Goal: Task Accomplishment & Management: Use online tool/utility

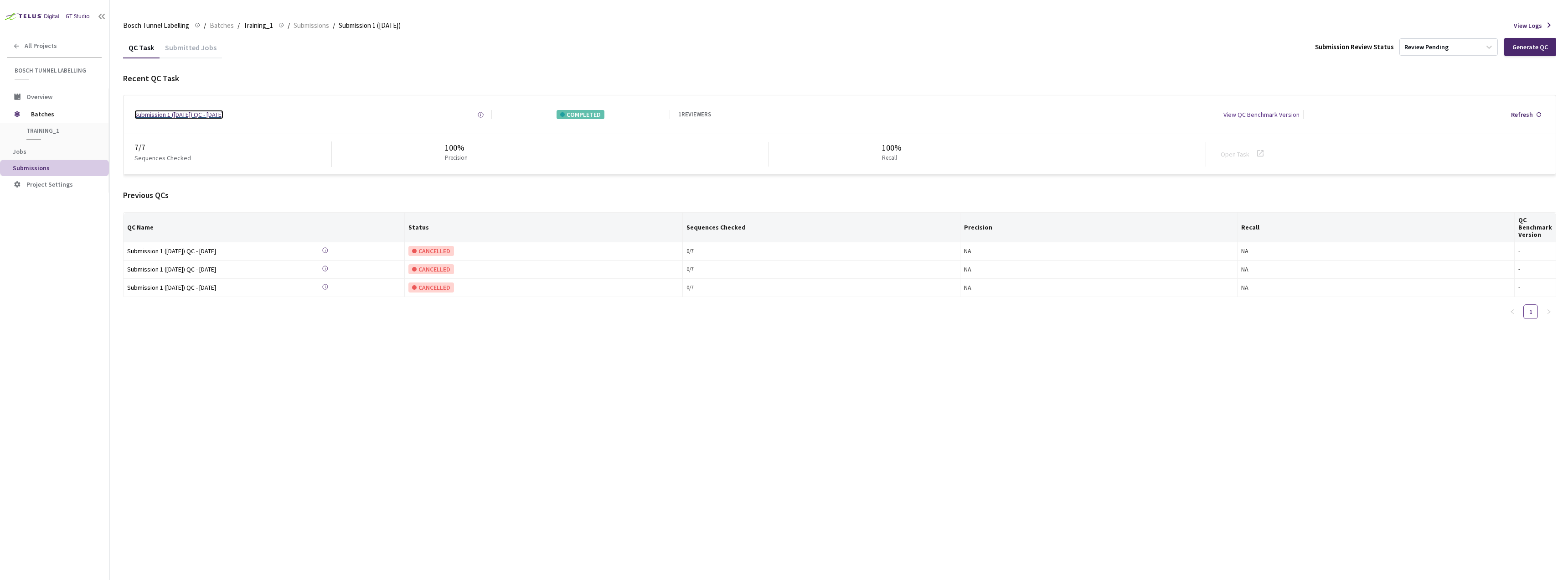
click at [223, 116] on div "Submission 1 ([DATE]) QC - [DATE]" at bounding box center [178, 114] width 89 height 9
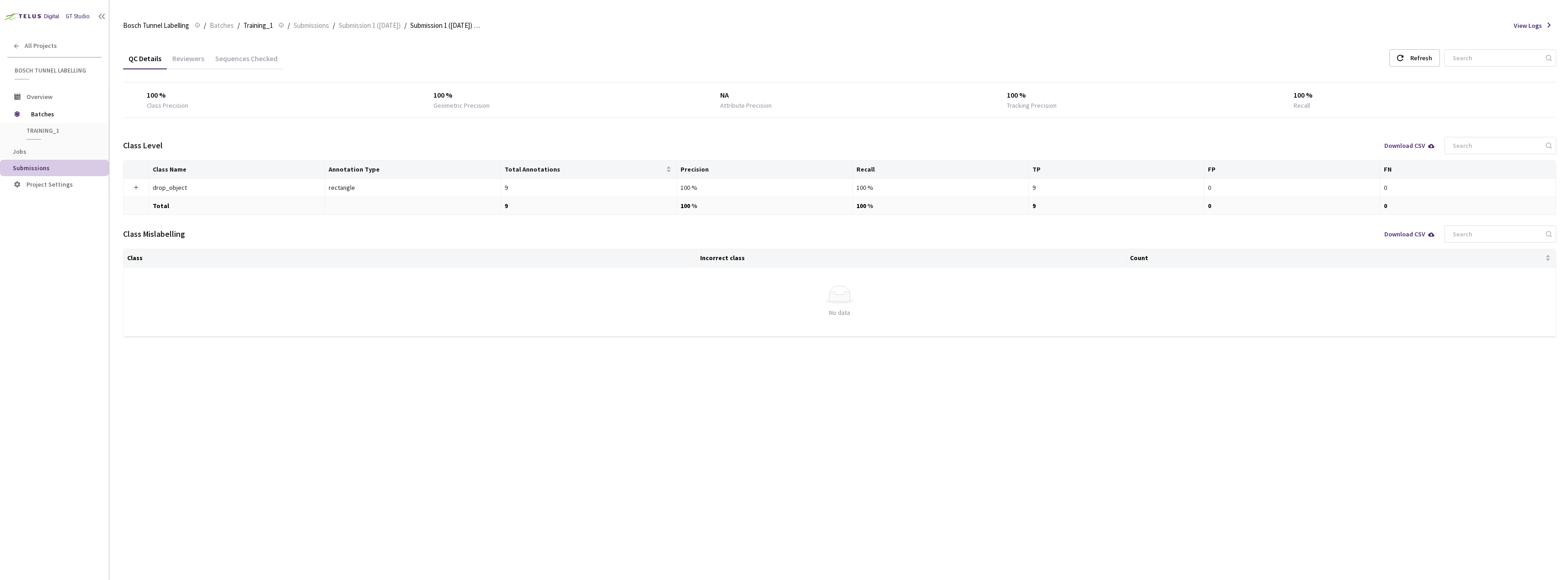
click at [229, 56] on div "Sequences Checked" at bounding box center [247, 61] width 73 height 15
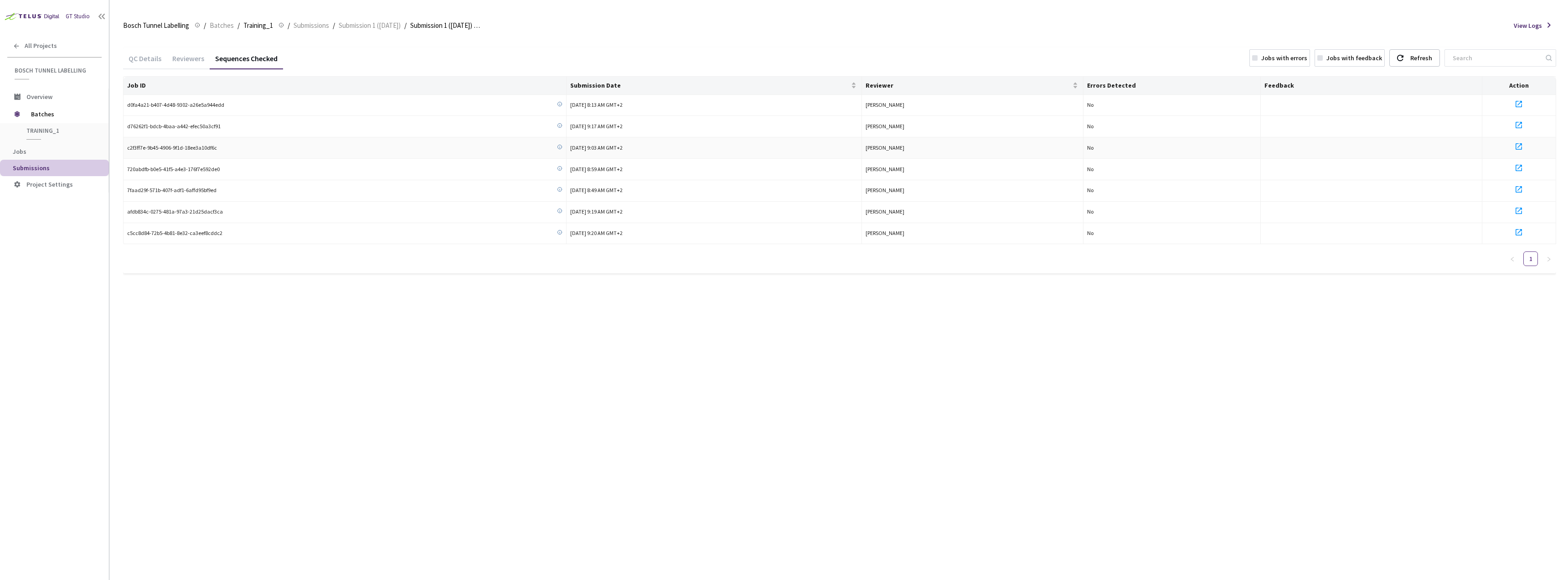
click at [1519, 145] on icon at bounding box center [1518, 146] width 11 height 11
click at [1519, 230] on icon at bounding box center [1518, 231] width 11 height 11
click at [36, 41] on div "All Projects" at bounding box center [55, 46] width 109 height 19
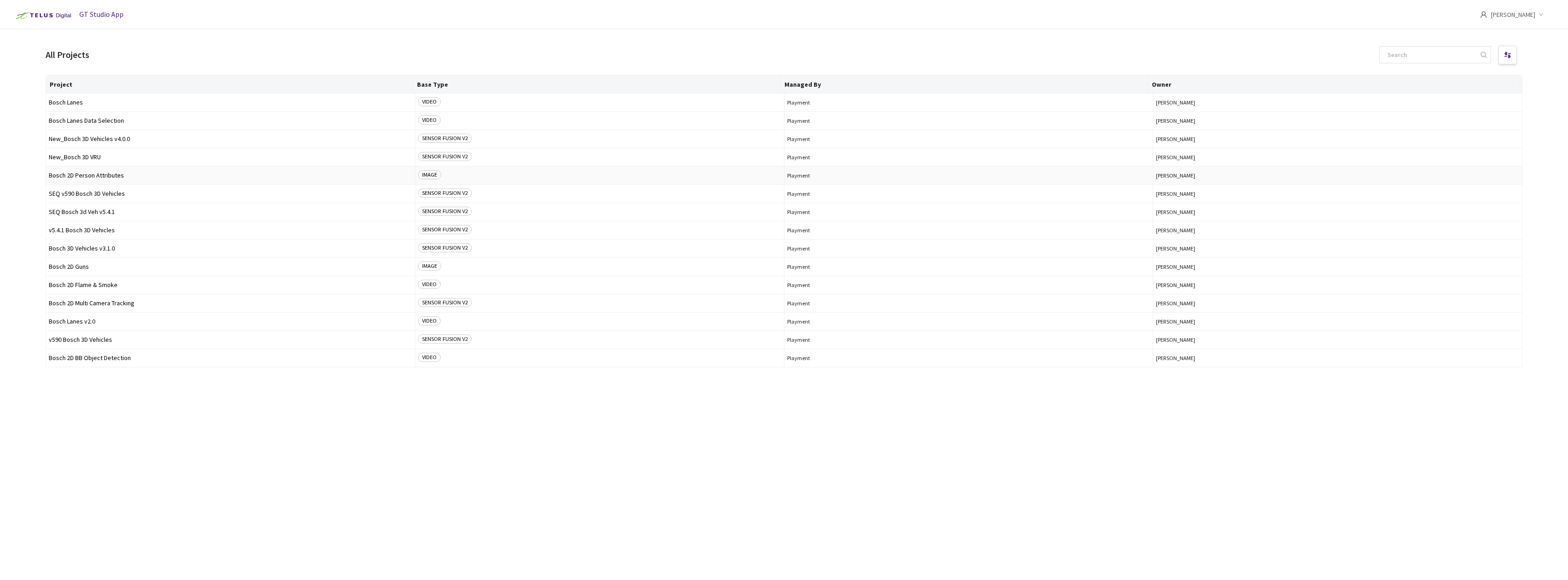
click at [113, 174] on span "Bosch 2D Person Attributes" at bounding box center [230, 175] width 363 height 7
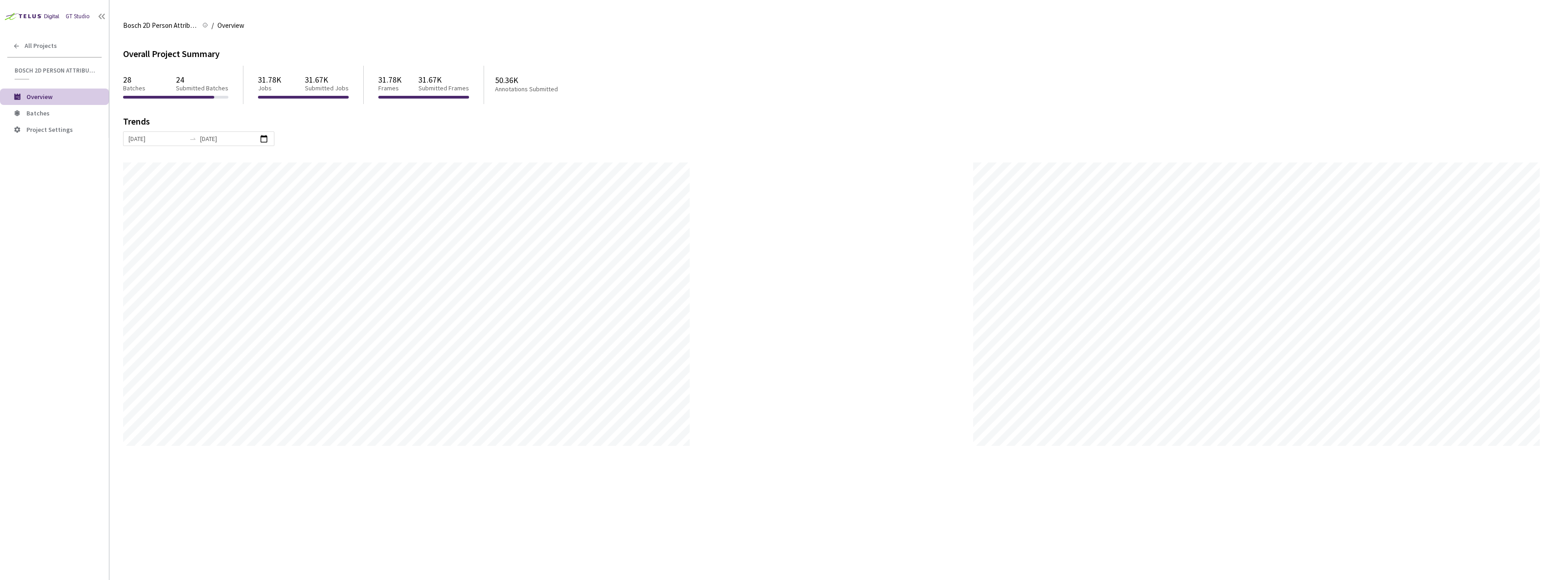
scroll to position [580, 1568]
click at [39, 112] on span "Batches" at bounding box center [37, 113] width 24 height 8
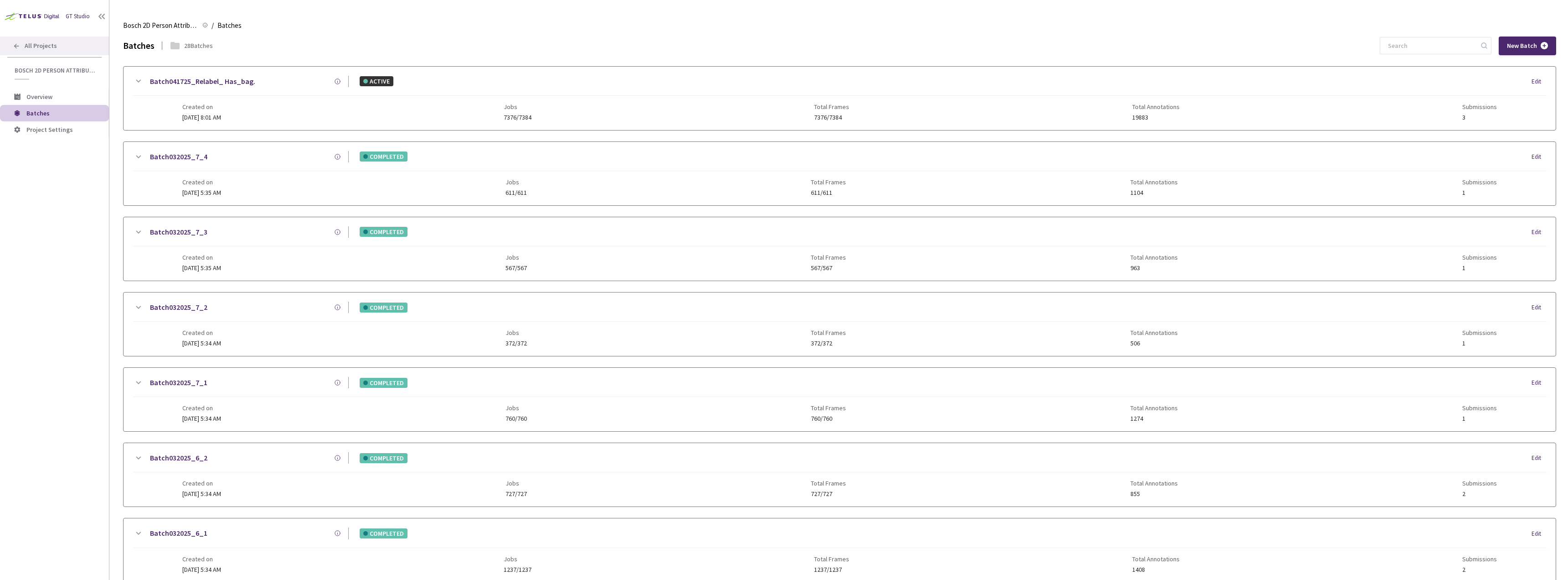
click at [40, 44] on span "All Projects" at bounding box center [41, 46] width 33 height 8
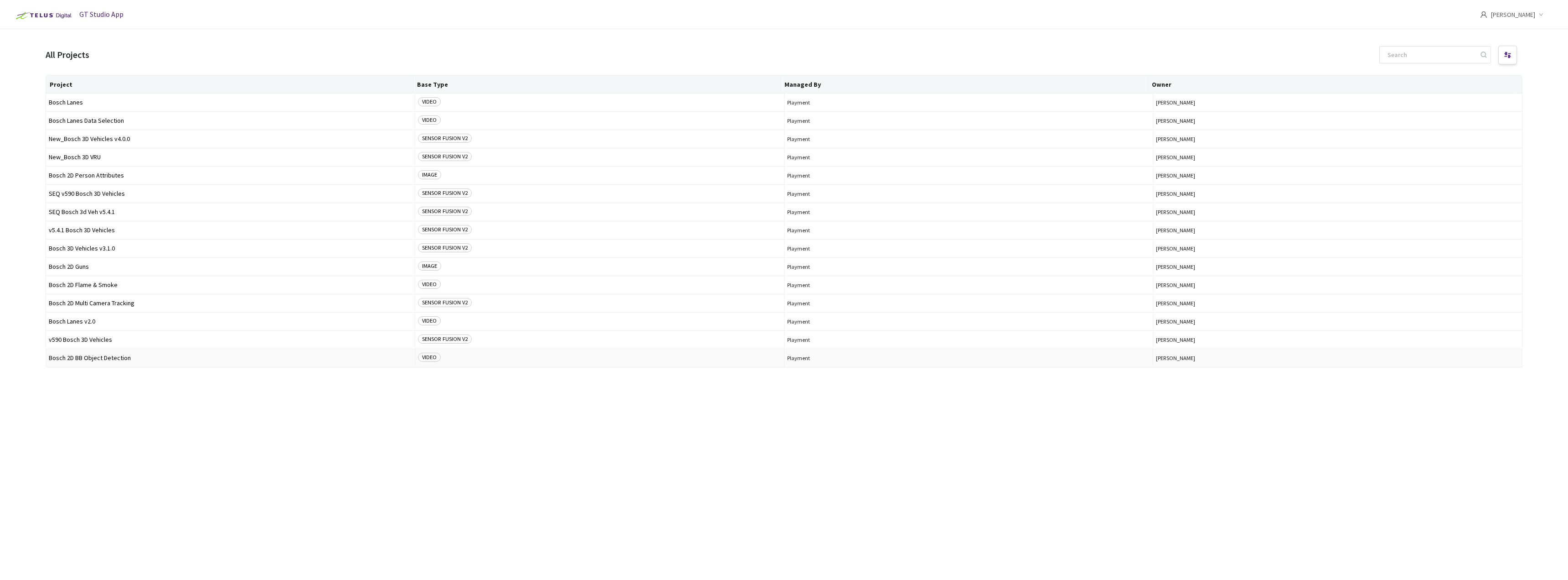
click at [108, 356] on span "Bosch 2D BB Object Detection" at bounding box center [230, 358] width 363 height 7
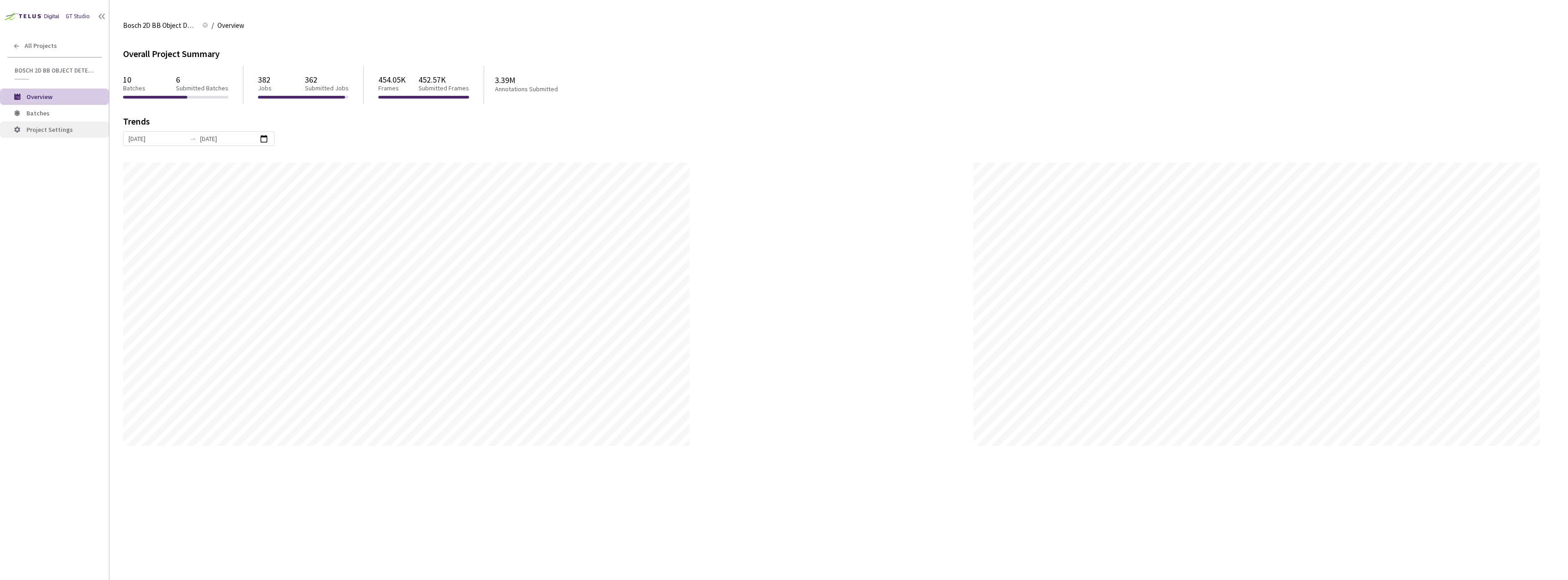
scroll to position [580, 1568]
click at [37, 111] on span "Batches" at bounding box center [37, 113] width 24 height 8
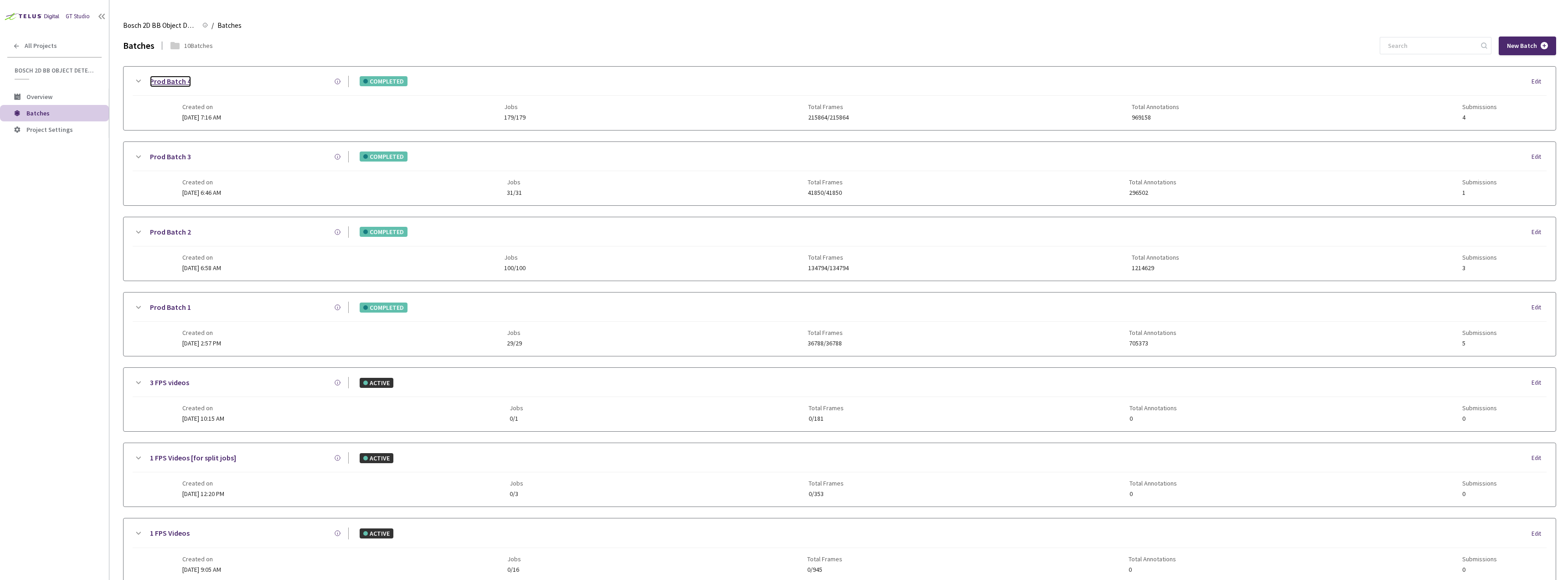
click at [177, 79] on link "Prod Batch 4" at bounding box center [170, 81] width 41 height 11
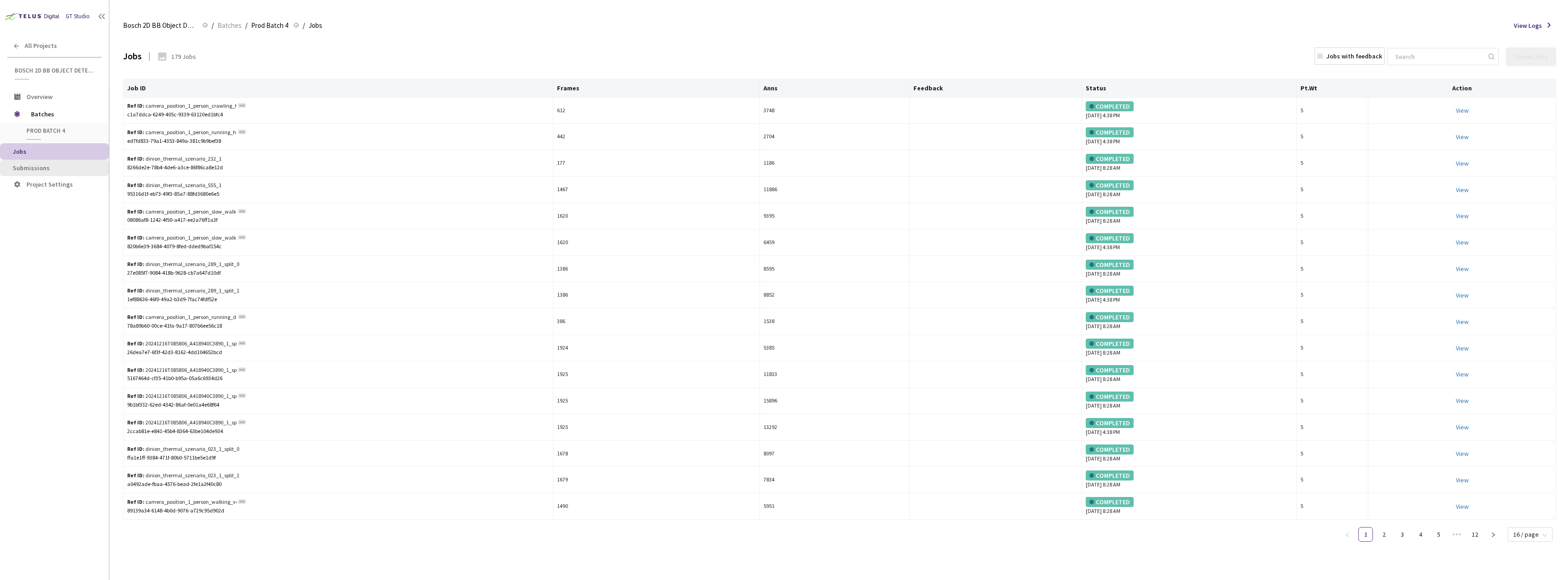
click at [33, 168] on span "Submissions" at bounding box center [31, 168] width 37 height 8
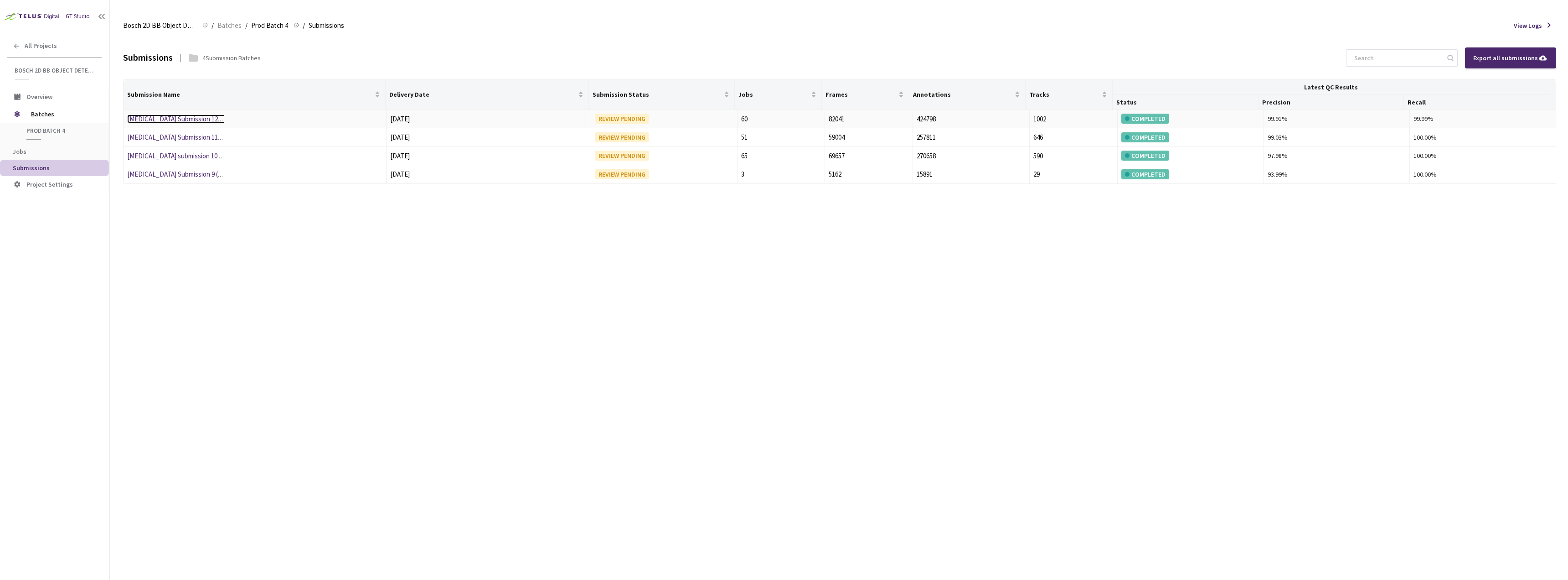
click at [161, 120] on link "T3 Submission 12 (16-5-25)" at bounding box center [185, 119] width 116 height 9
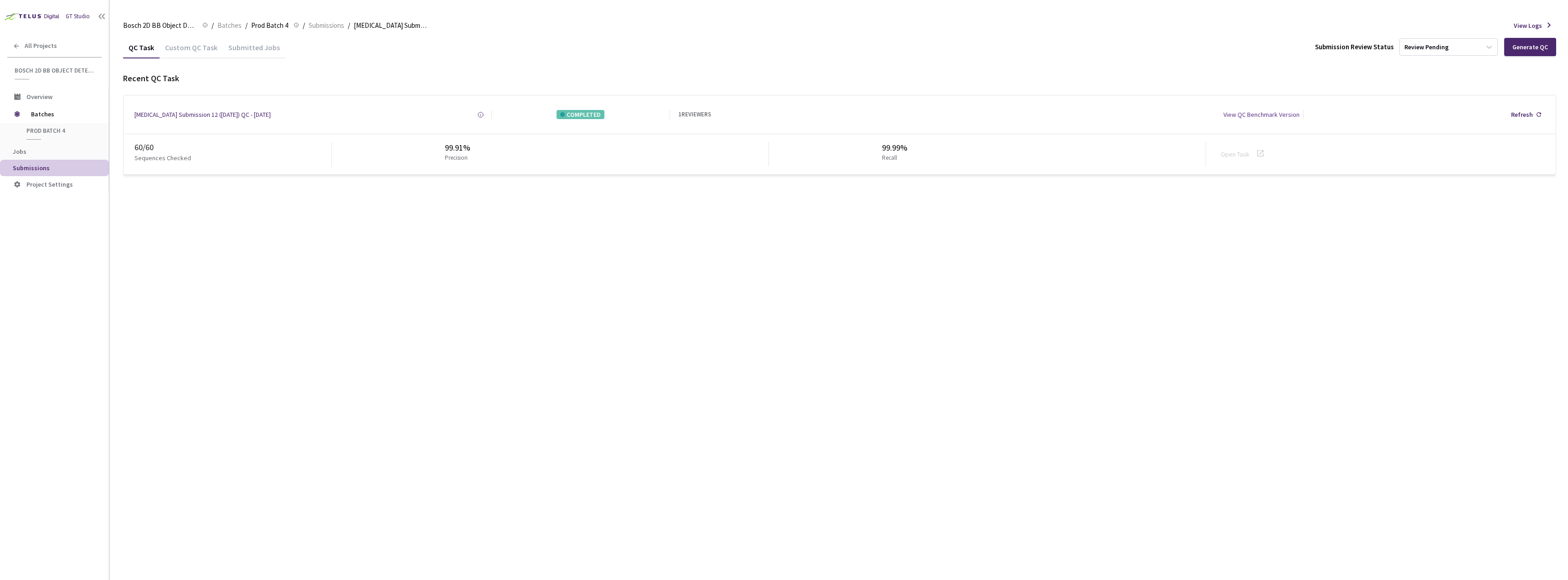
click at [244, 52] on div "Submitted Jobs" at bounding box center [254, 51] width 63 height 15
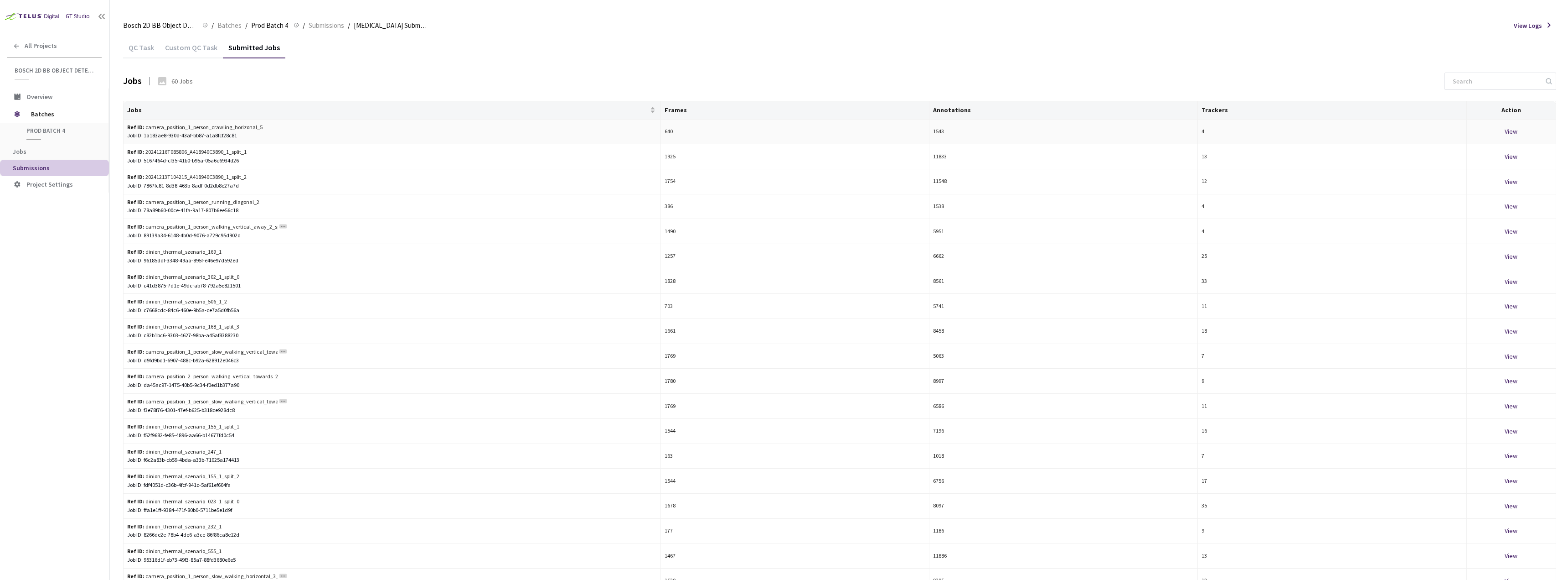
click at [1509, 129] on div "View" at bounding box center [1512, 131] width 81 height 10
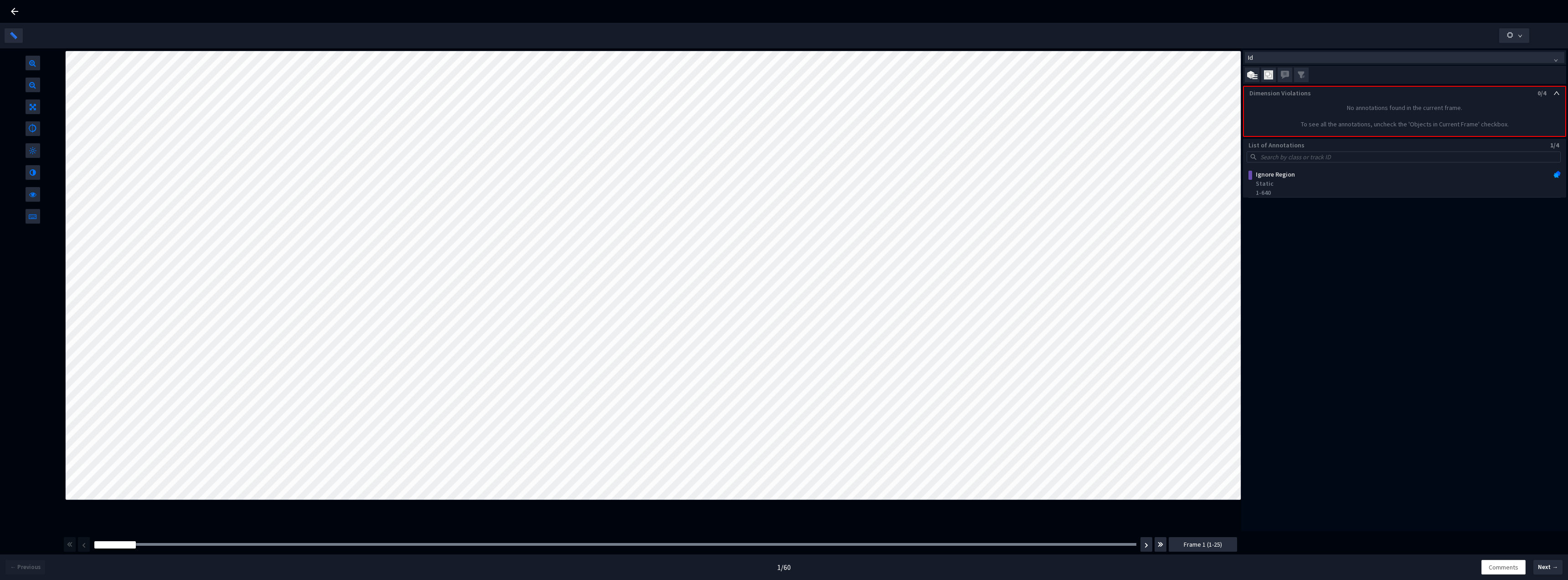
click at [531, 532] on div "Frame : Frame 1 (1-25)" at bounding box center [650, 543] width 1176 height 25
click at [37, 215] on div at bounding box center [33, 216] width 15 height 15
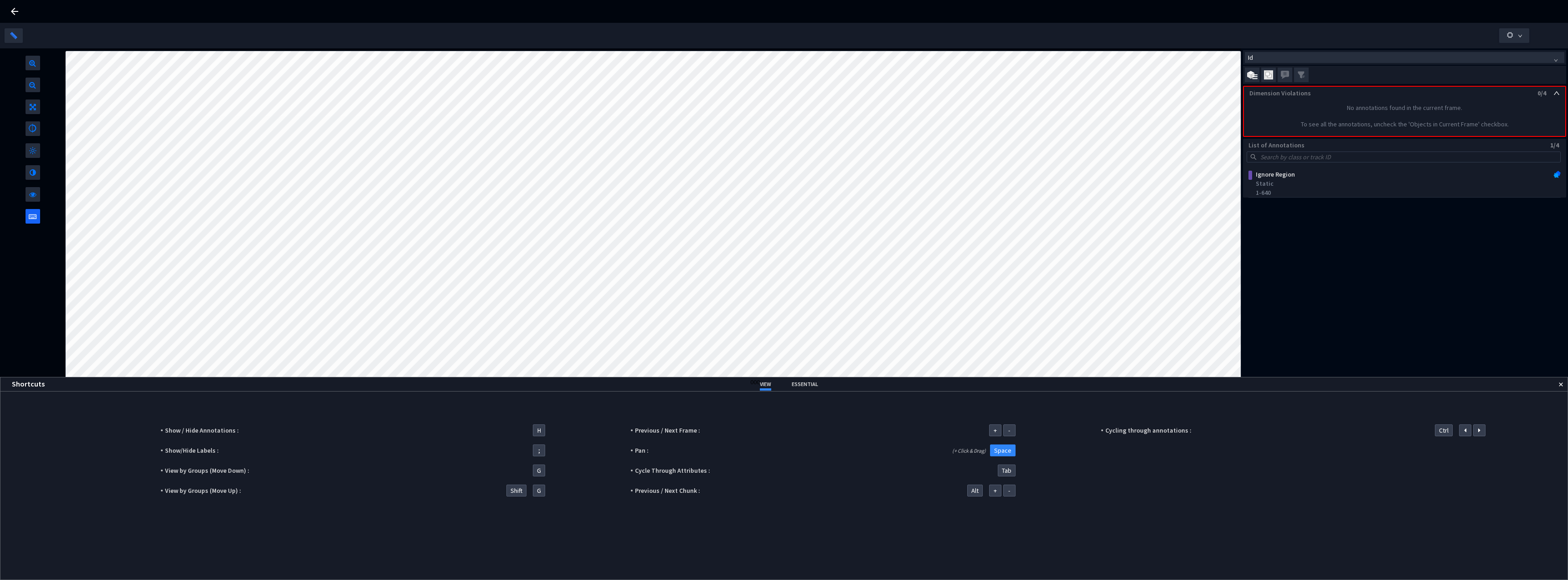
click at [1560, 382] on img at bounding box center [1561, 384] width 4 height 4
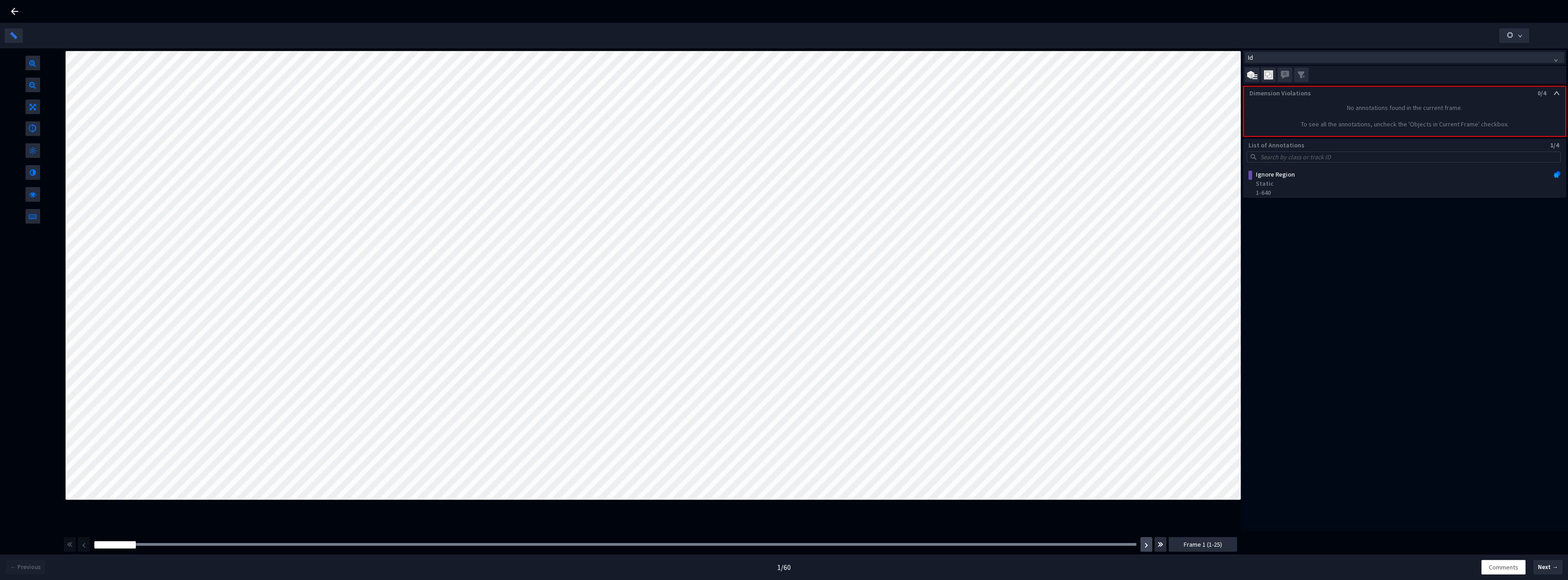
click at [1145, 548] on button "button" at bounding box center [1146, 544] width 12 height 15
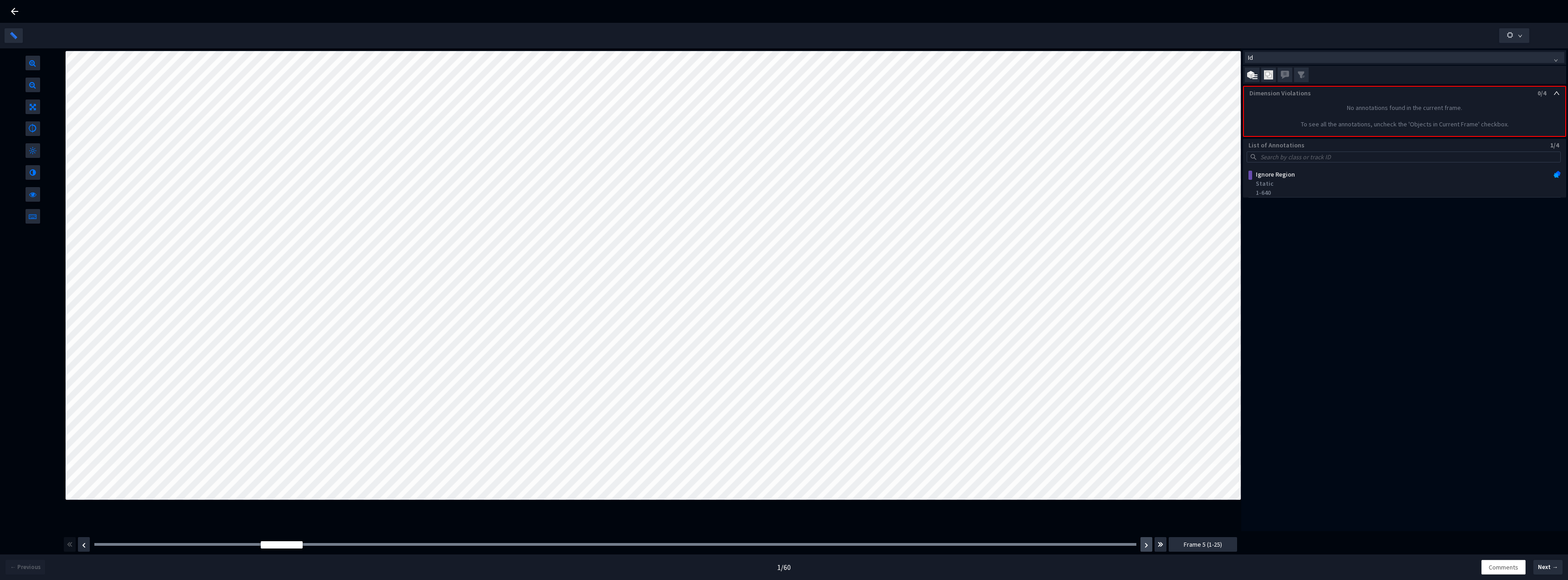
click at [1145, 548] on button "button" at bounding box center [1146, 544] width 12 height 15
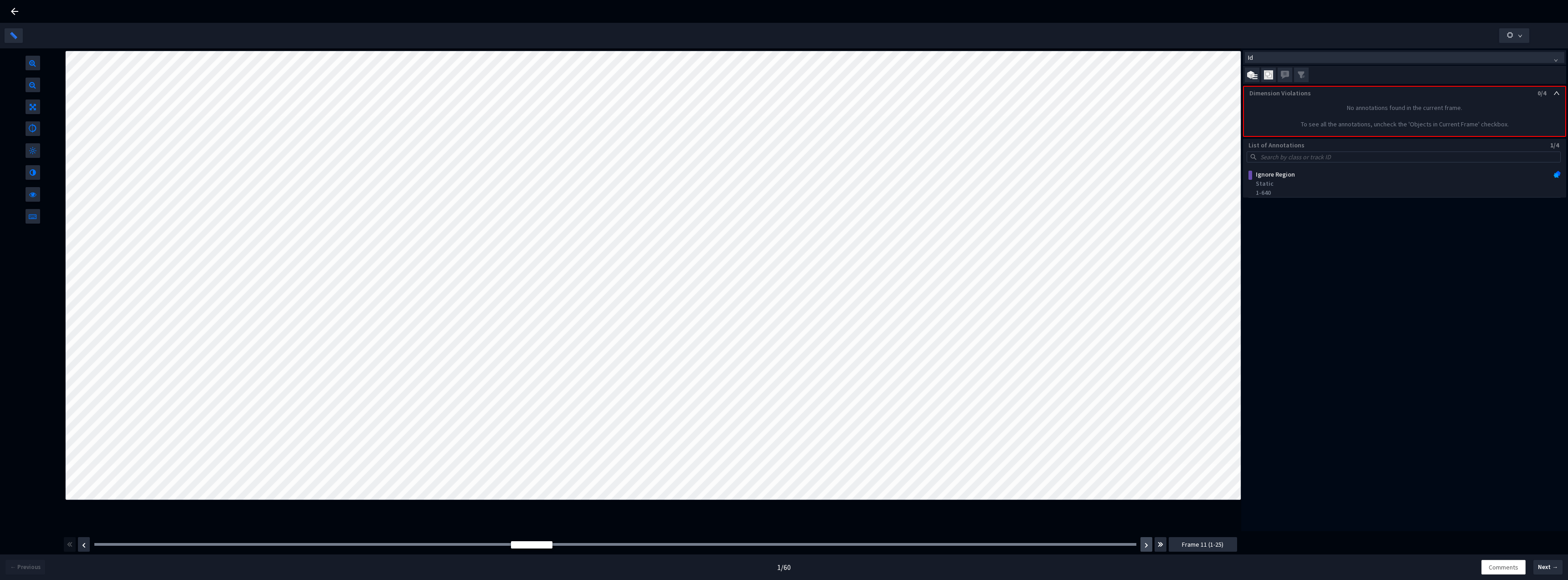
click at [1145, 548] on button "button" at bounding box center [1146, 544] width 12 height 15
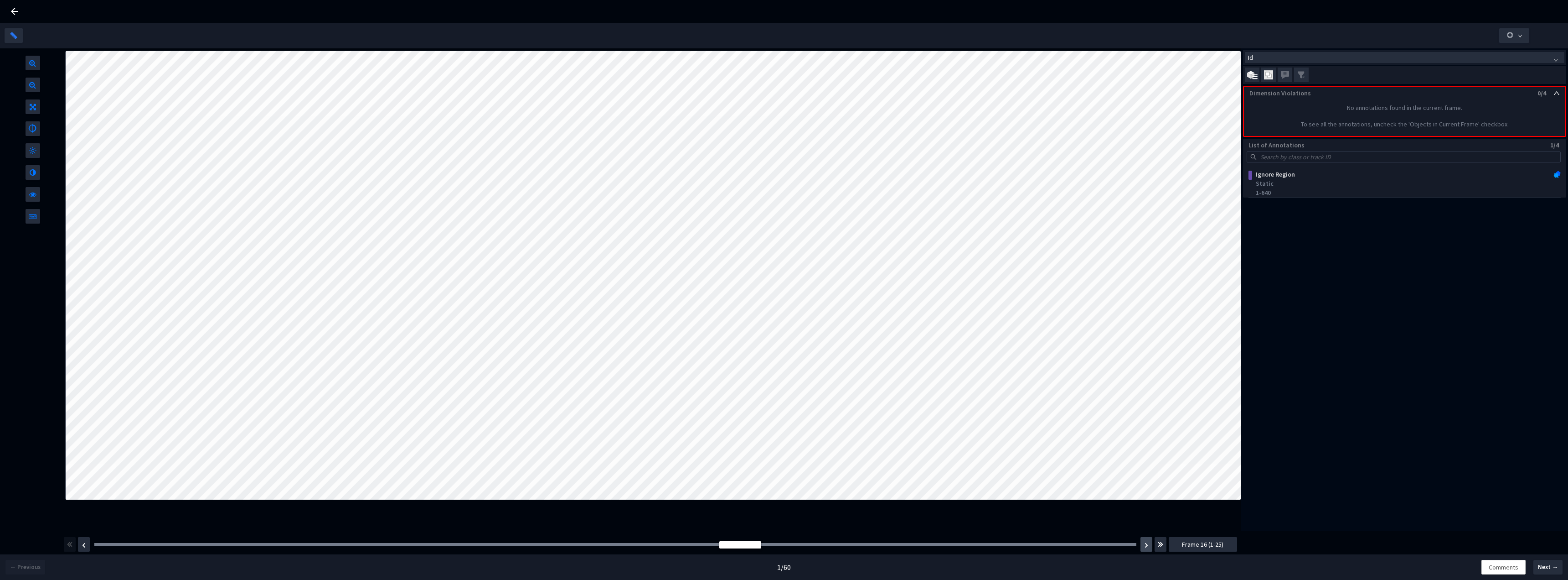
click at [1145, 548] on button "button" at bounding box center [1146, 544] width 12 height 15
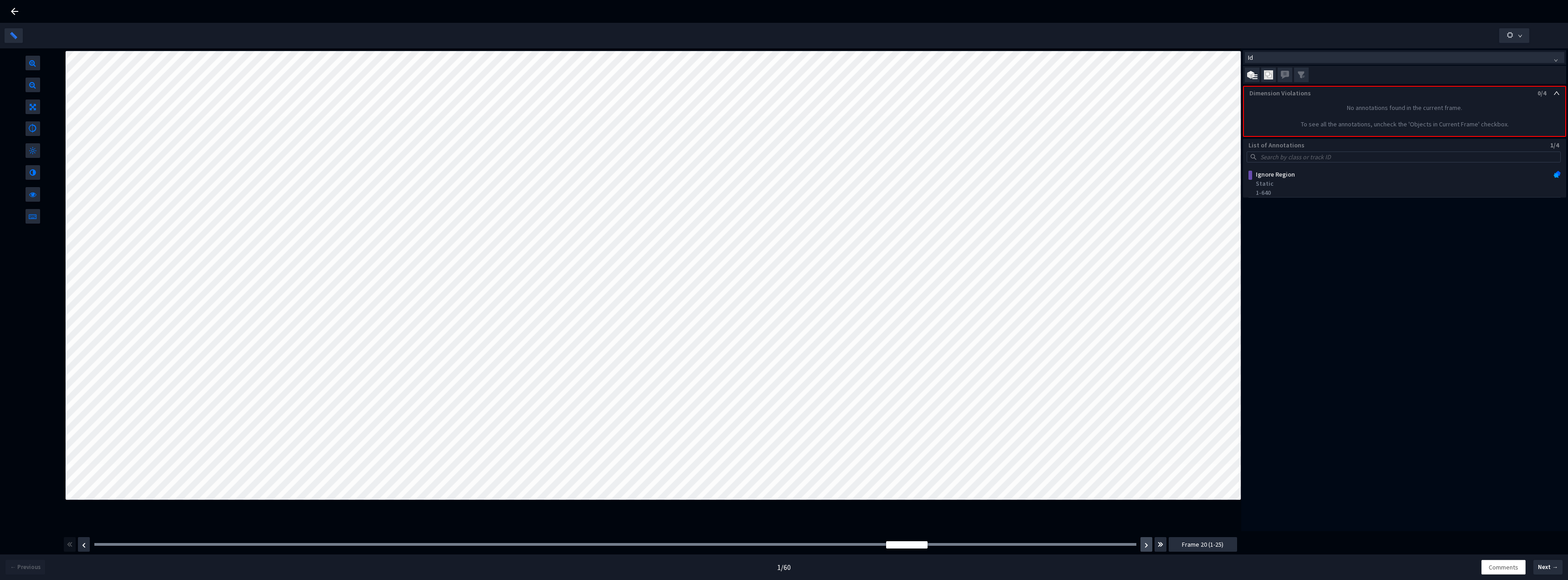
click at [1145, 548] on button "button" at bounding box center [1146, 544] width 12 height 15
click at [1145, 549] on button "button" at bounding box center [1146, 544] width 12 height 15
click at [84, 546] on div "Frame : 1 Frame 1 (1-25)" at bounding box center [650, 543] width 1176 height 25
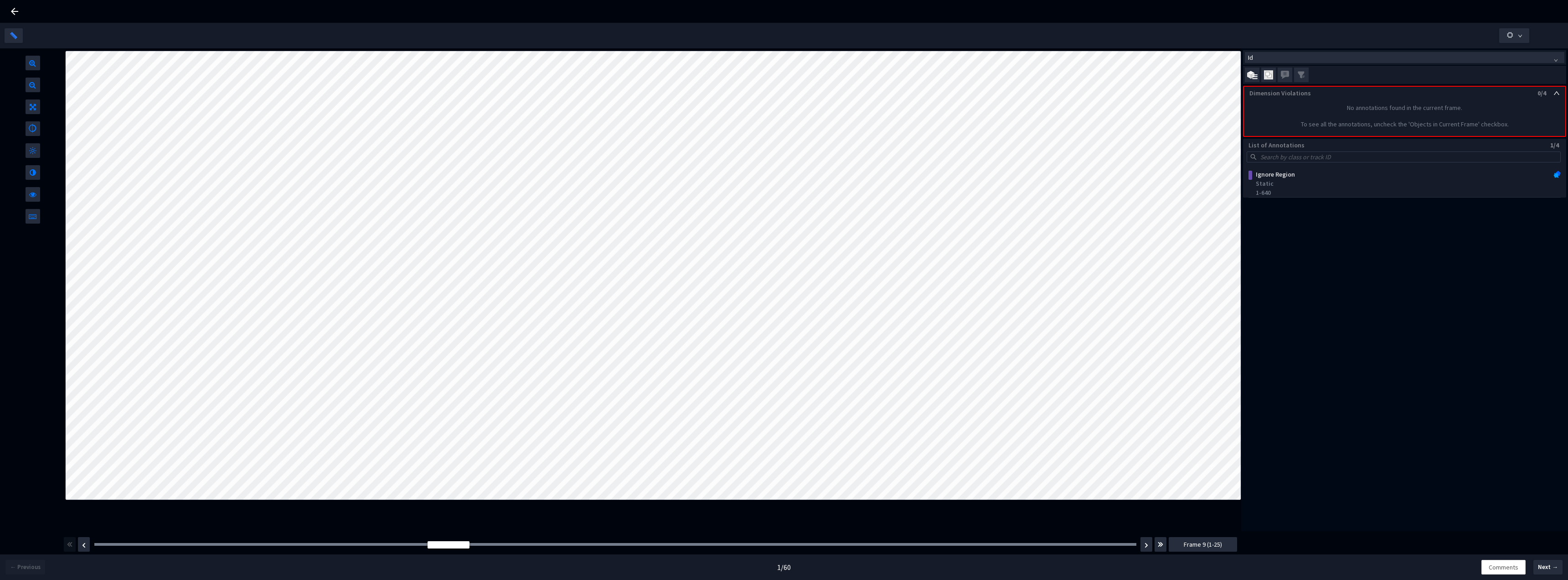
click at [428, 563] on div "1 / 60" at bounding box center [784, 567] width 1045 height 11
drag, startPoint x: 561, startPoint y: 510, endPoint x: 392, endPoint y: 518, distance: 169.2
click at [392, 518] on div at bounding box center [653, 289] width 1176 height 482
click at [90, 543] on div "Frame : 1 Frame 1 (1-25)" at bounding box center [650, 543] width 1176 height 25
click at [85, 556] on div "← Previous" at bounding box center [130, 566] width 261 height 25
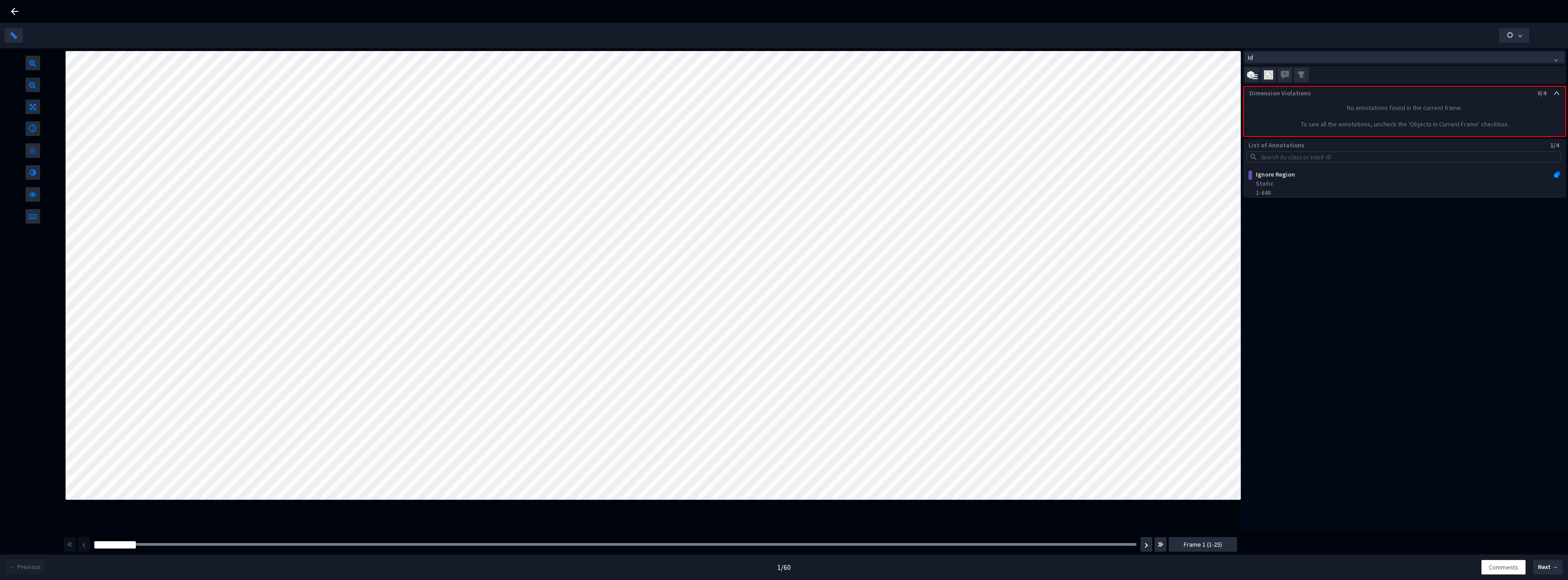
click at [55, 510] on div at bounding box center [33, 289] width 65 height 482
click at [1158, 543] on img "button" at bounding box center [1160, 543] width 6 height 11
click at [1162, 543] on img "button" at bounding box center [1160, 543] width 6 height 11
click at [1215, 548] on span "Frame 51 (51-75)" at bounding box center [1202, 544] width 45 height 10
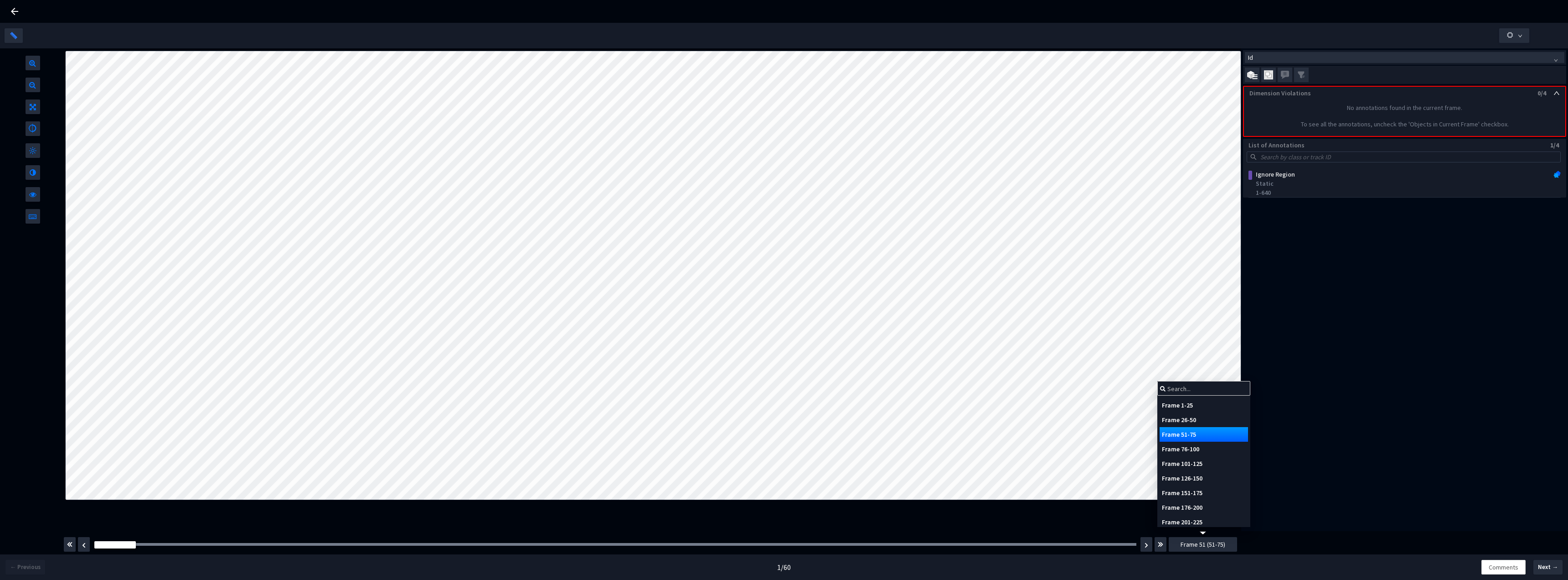
click at [1314, 523] on div "Id Dimension Violations 0/4 No annotations found in the current frame. To see a…" at bounding box center [1405, 289] width 327 height 482
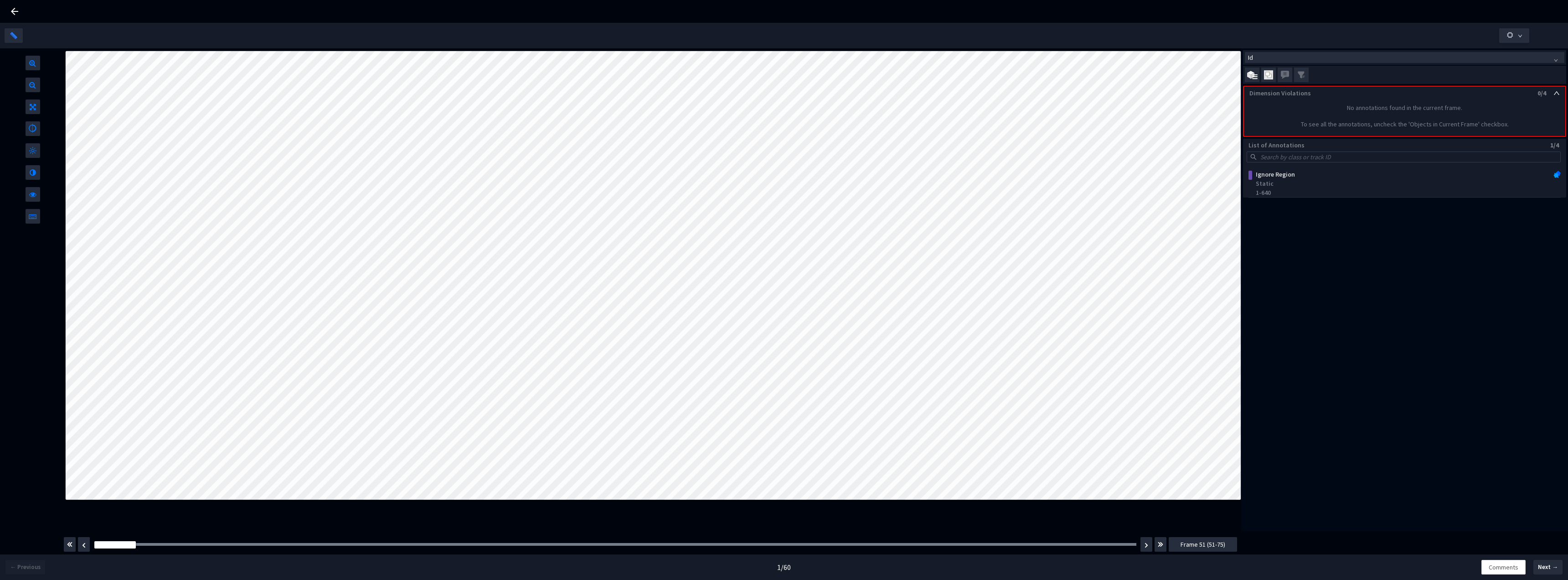
click at [1190, 555] on div ") Id Dimension Violations 0/4 No annotations found in the current frame. To see…" at bounding box center [784, 313] width 1568 height 580
click at [1192, 547] on span "Frame 51 (51-75)" at bounding box center [1202, 544] width 45 height 10
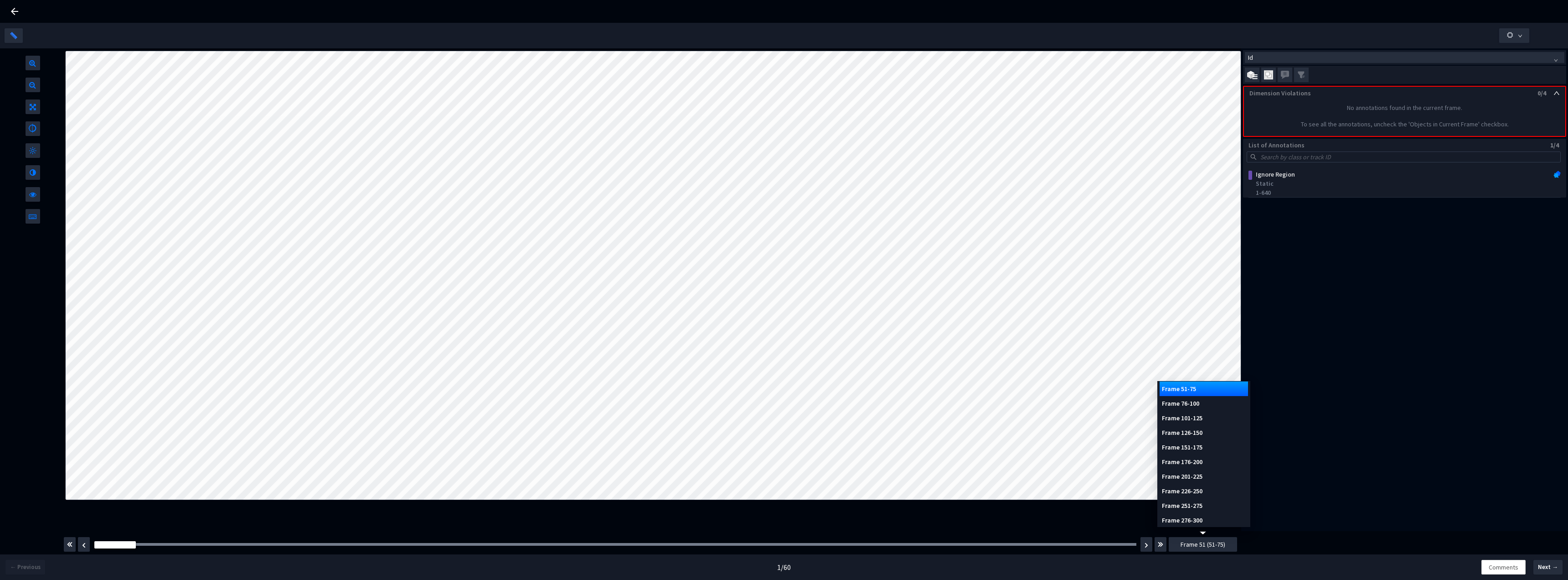
scroll to position [91, 0]
click at [1229, 562] on div "1 / 60" at bounding box center [784, 567] width 1045 height 11
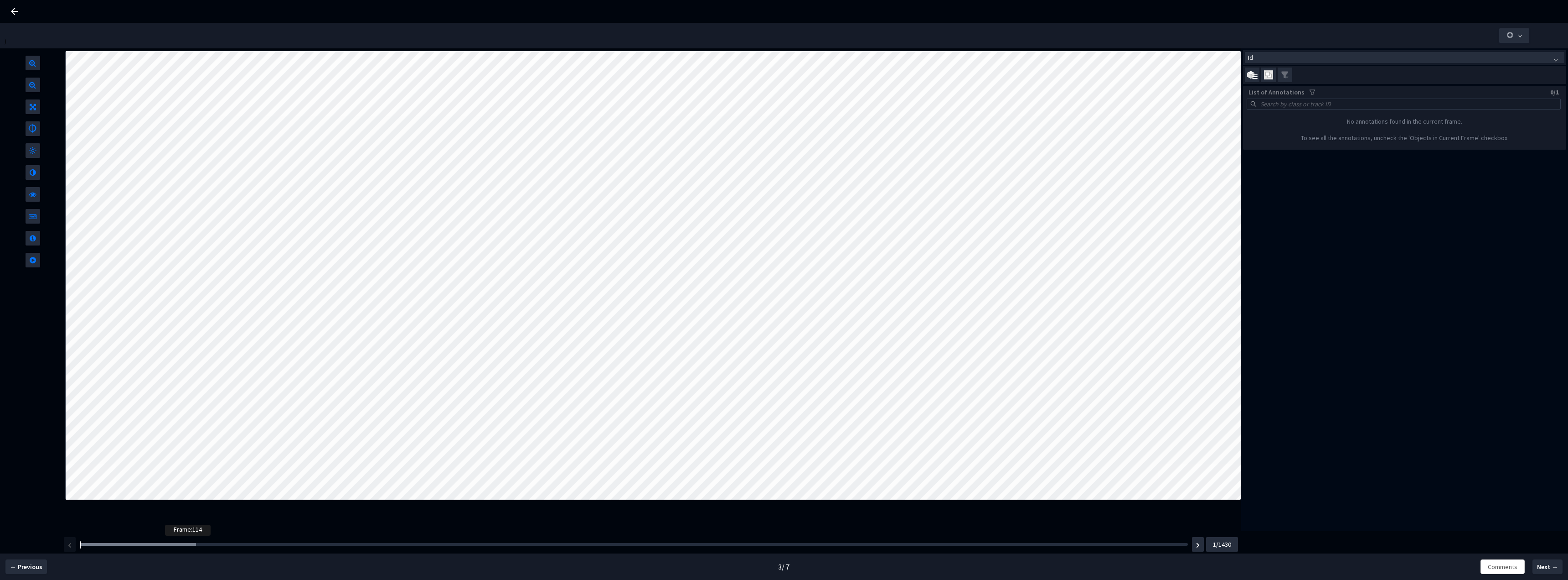
click at [169, 546] on div at bounding box center [138, 543] width 116 height 2
click at [208, 545] on div at bounding box center [153, 543] width 146 height 2
click at [255, 545] on div at bounding box center [173, 543] width 185 height 2
click at [304, 545] on div at bounding box center [197, 543] width 233 height 2
click at [352, 545] on div at bounding box center [221, 543] width 283 height 2
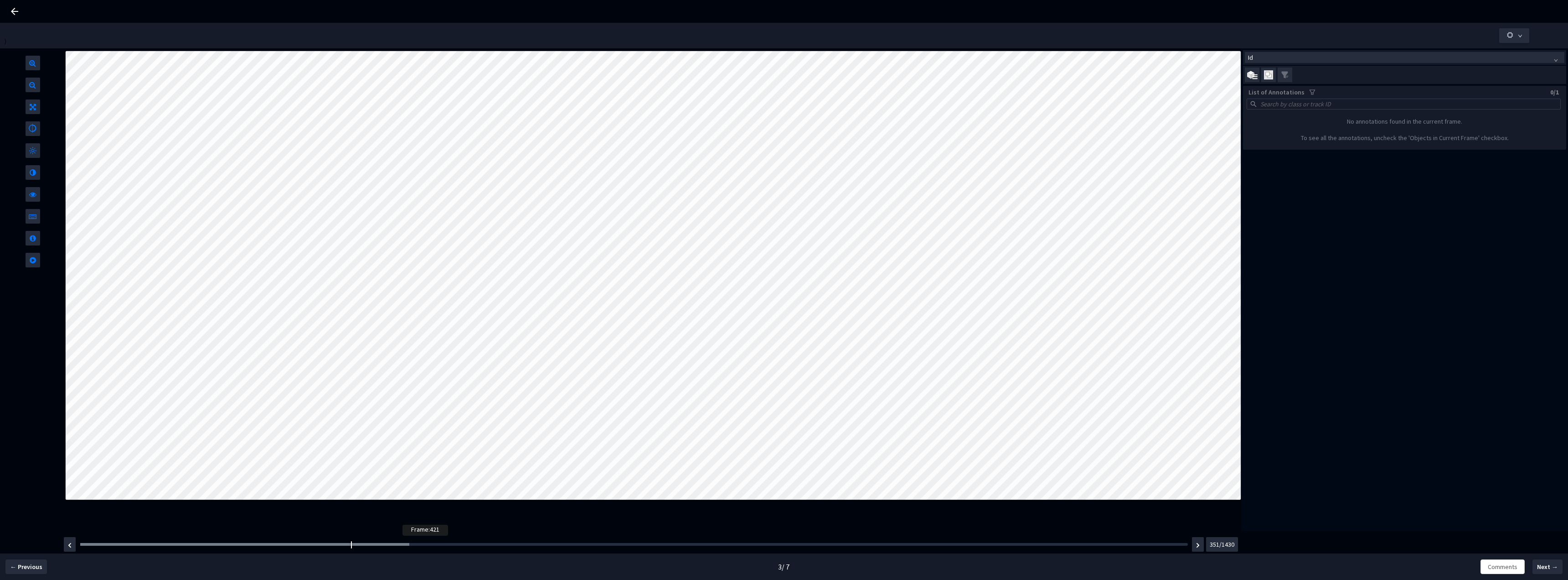
click at [405, 543] on div at bounding box center [245, 543] width 329 height 2
click at [456, 546] on div at bounding box center [272, 543] width 383 height 2
click at [508, 544] on div at bounding box center [297, 543] width 434 height 2
click at [562, 544] on div at bounding box center [323, 543] width 485 height 2
click at [615, 544] on div at bounding box center [350, 543] width 539 height 2
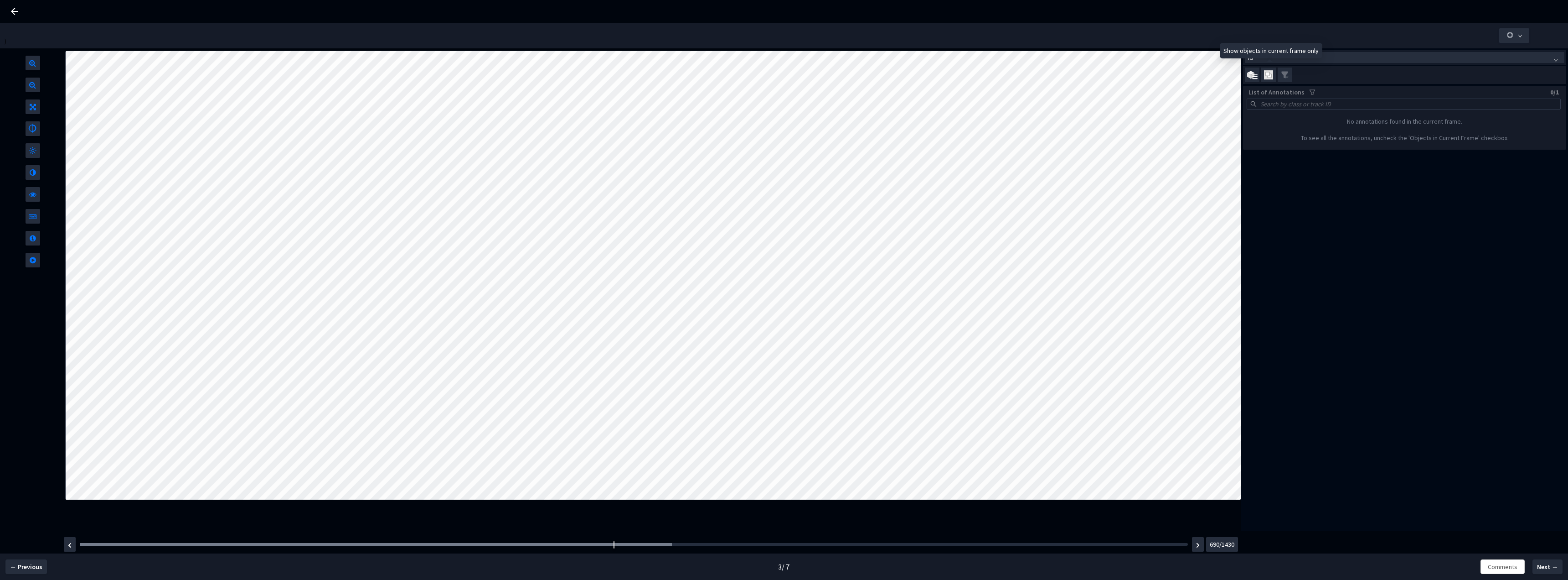
click at [1271, 74] on img at bounding box center [1268, 75] width 9 height 10
click at [0, 0] on input "checkbox" at bounding box center [0, 0] width 0 height 0
click at [1271, 74] on img at bounding box center [1268, 75] width 9 height 10
click at [0, 0] on input "checkbox" at bounding box center [0, 0] width 0 height 0
click at [1271, 74] on img at bounding box center [1268, 75] width 9 height 10
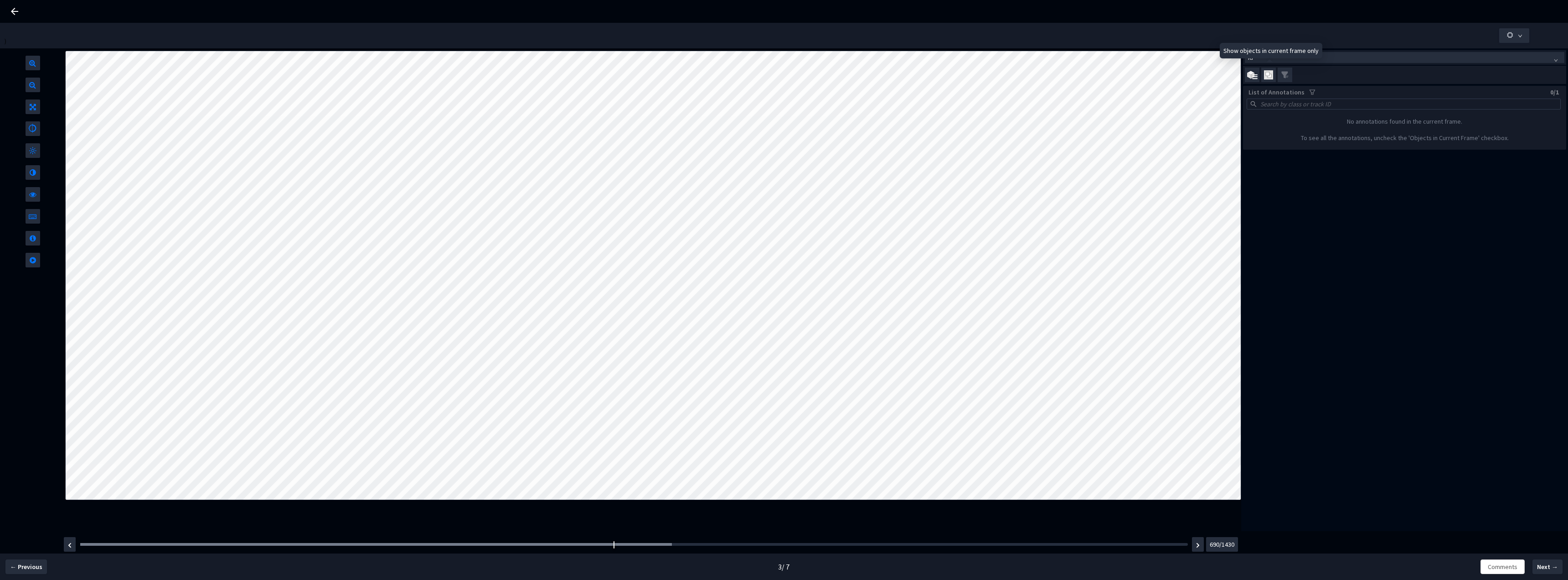
click at [0, 0] on input "checkbox" at bounding box center [0, 0] width 0 height 0
click at [1219, 538] on button "690/1430" at bounding box center [1222, 544] width 32 height 15
click at [1224, 545] on span "690/1430" at bounding box center [1222, 544] width 24 height 10
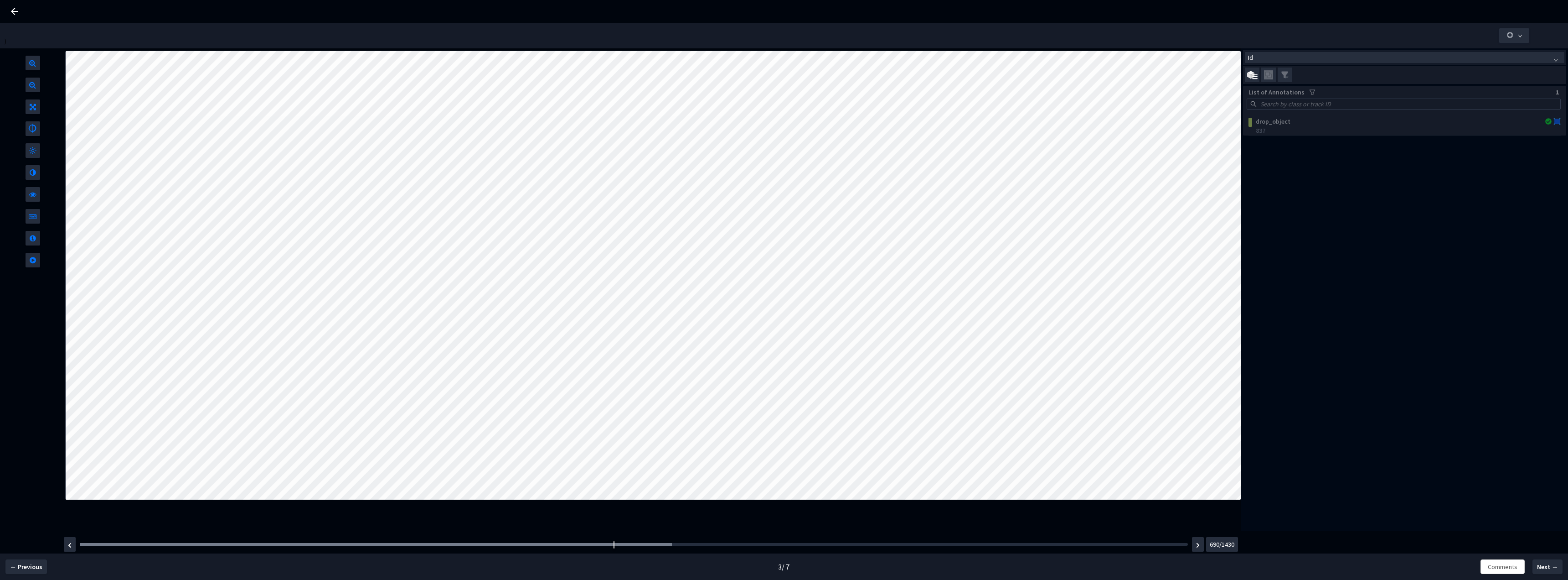
drag, startPoint x: 1221, startPoint y: 546, endPoint x: 1207, endPoint y: 544, distance: 14.1
click at [1207, 544] on button "690/1430" at bounding box center [1222, 544] width 32 height 15
click at [1217, 546] on span "690/1430" at bounding box center [1222, 544] width 24 height 10
click at [1196, 544] on img "button" at bounding box center [1198, 545] width 3 height 6
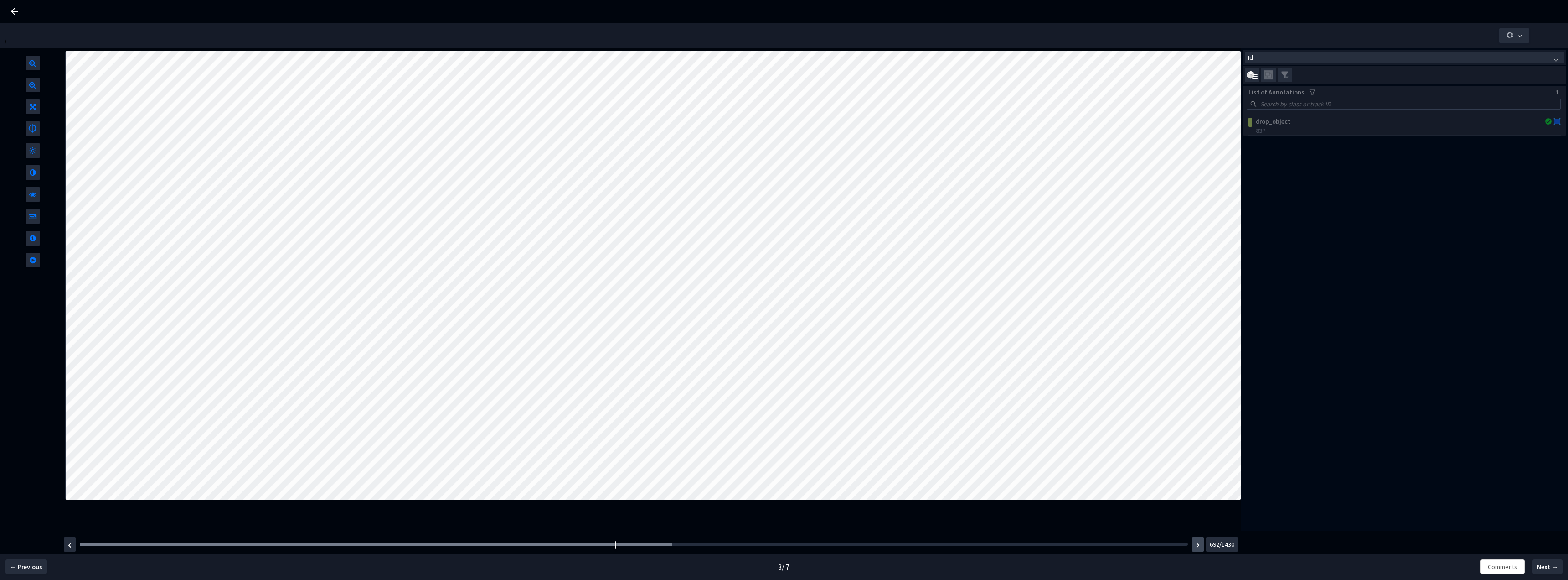
click at [1196, 544] on button "button" at bounding box center [1198, 544] width 12 height 15
click at [33, 218] on icon at bounding box center [33, 213] width 8 height 11
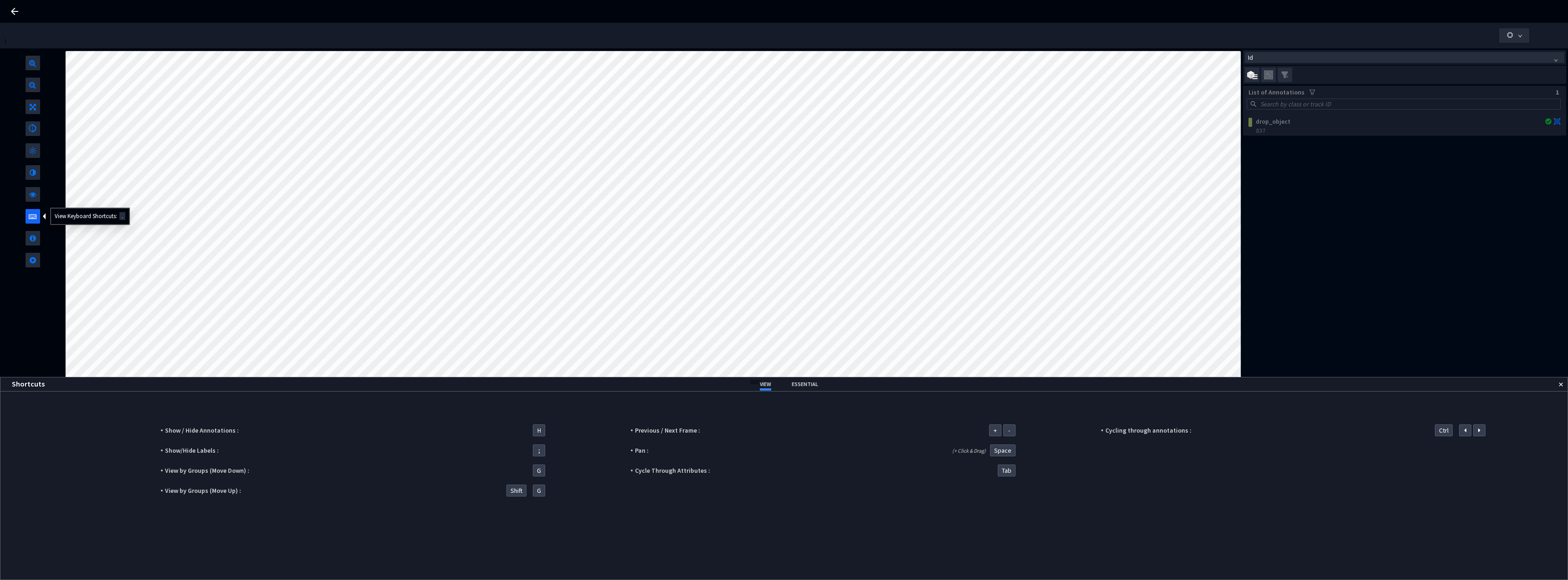
click at [33, 218] on icon at bounding box center [33, 213] width 8 height 11
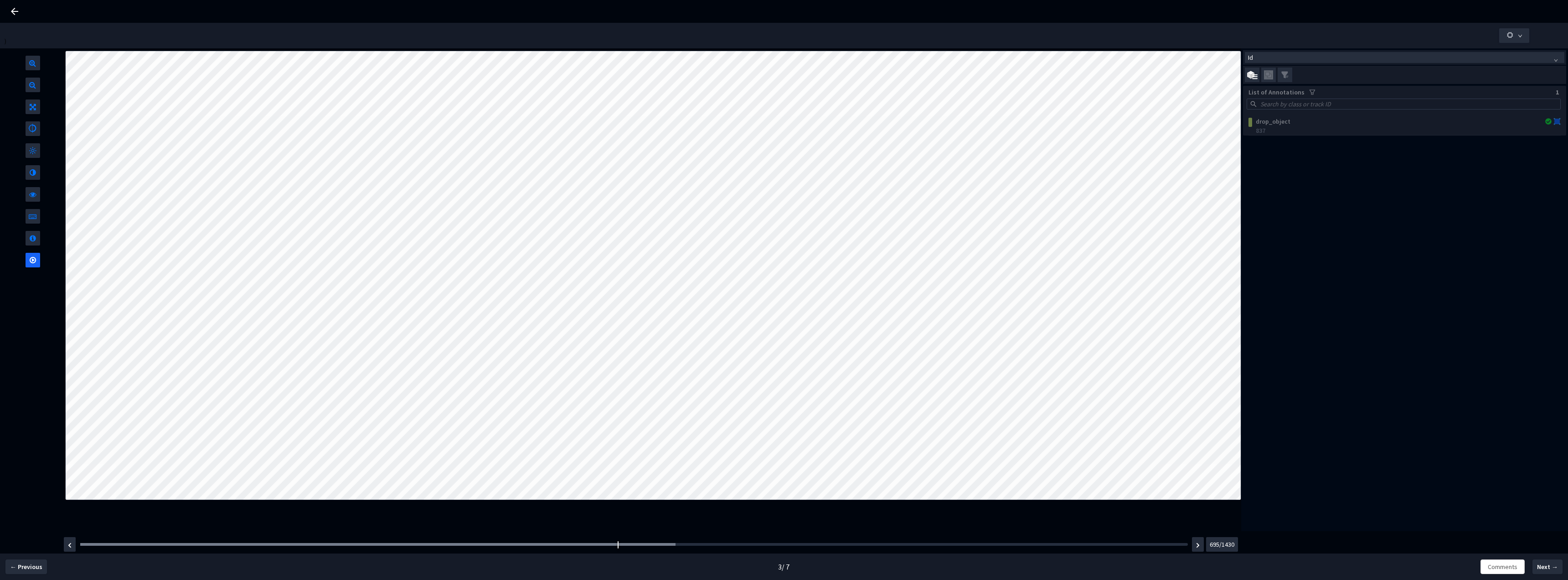
click at [33, 257] on span at bounding box center [33, 257] width 7 height 11
click at [49, 318] on div at bounding box center [33, 289] width 65 height 482
click at [1271, 77] on img at bounding box center [1268, 75] width 9 height 10
click at [0, 0] on input "checkbox" at bounding box center [0, 0] width 0 height 0
click at [190, 544] on div at bounding box center [148, 543] width 136 height 2
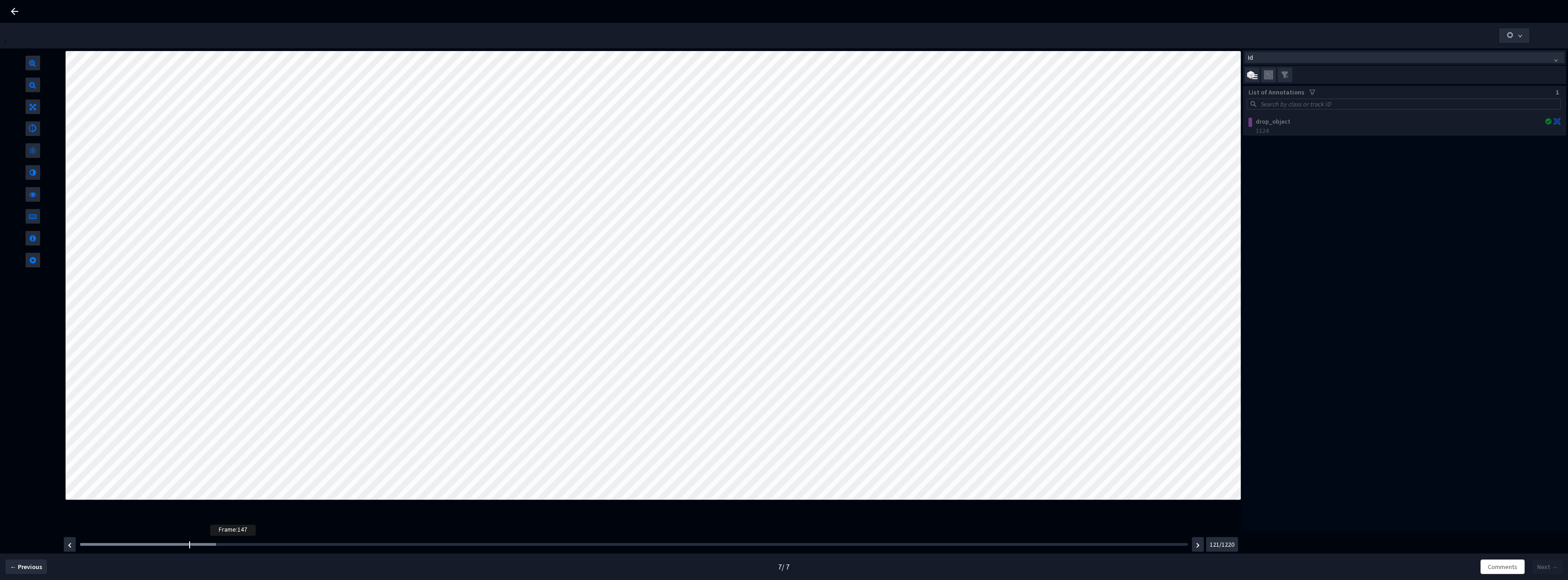
click at [213, 545] on div at bounding box center [148, 543] width 136 height 2
click at [229, 545] on div at bounding box center [159, 543] width 156 height 2
click at [400, 516] on div at bounding box center [653, 289] width 1176 height 482
click at [37, 219] on icon at bounding box center [33, 213] width 8 height 11
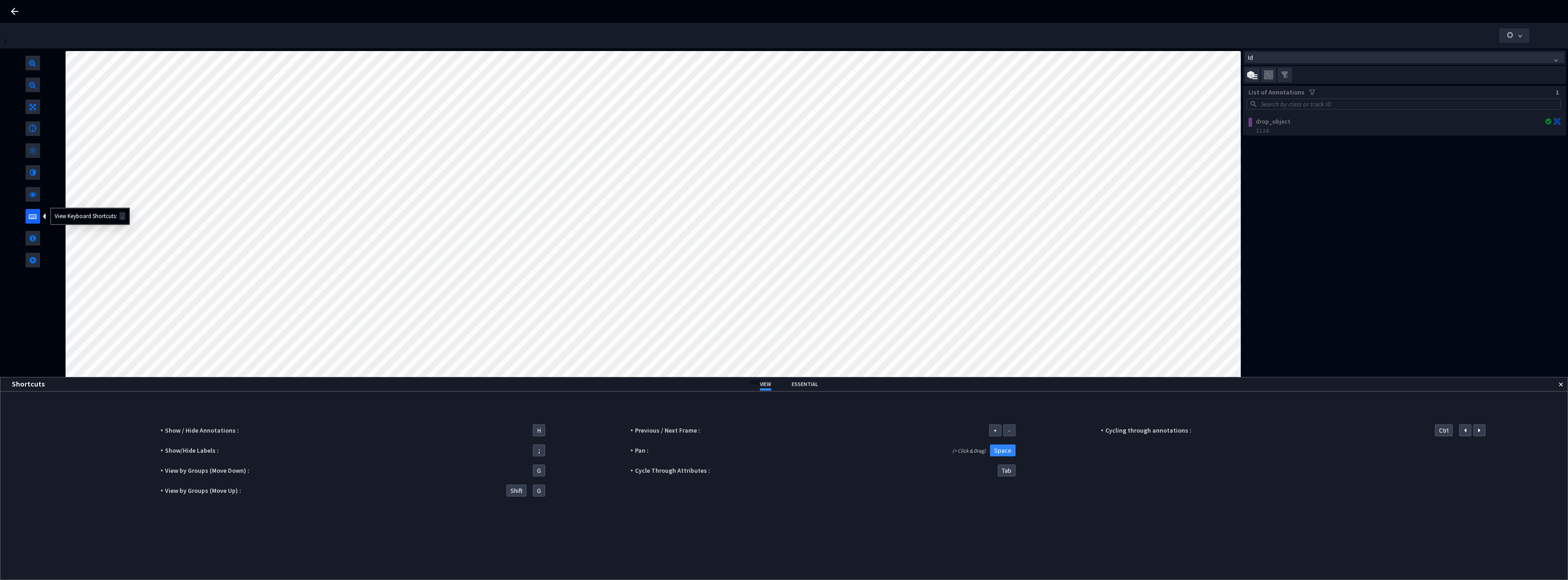
click at [37, 219] on icon at bounding box center [33, 213] width 8 height 11
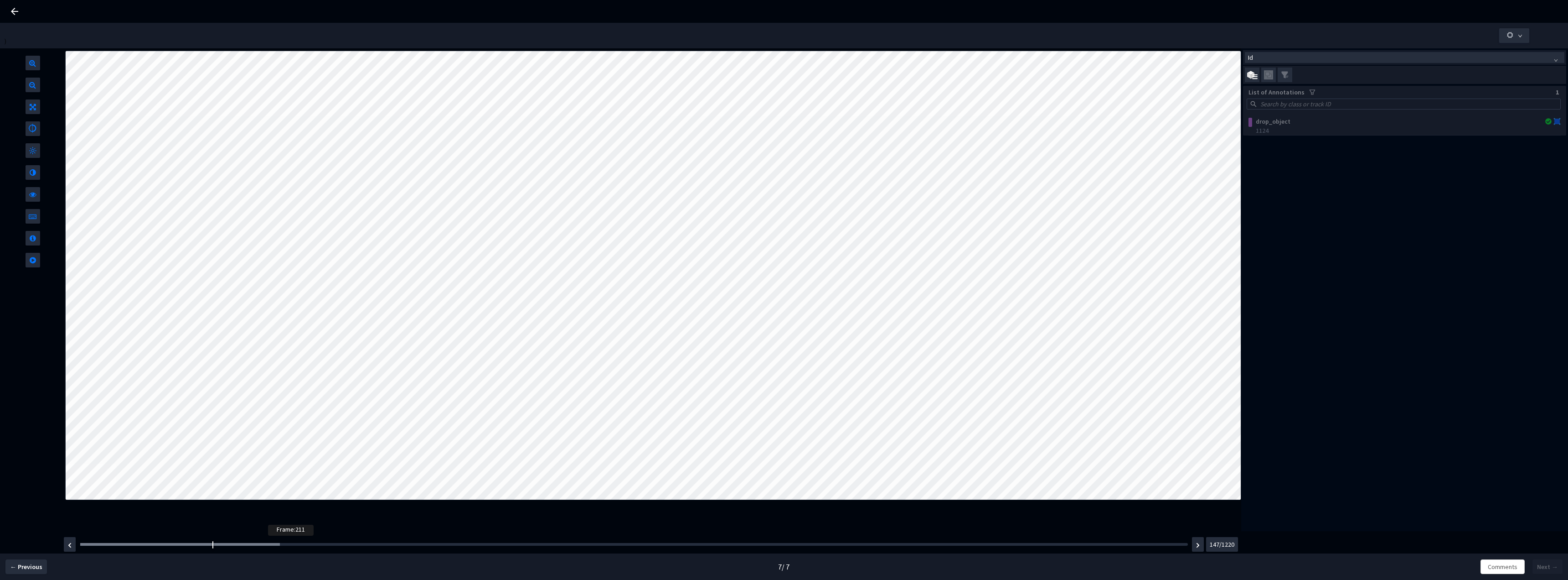
click at [271, 544] on div at bounding box center [180, 543] width 199 height 2
click at [269, 546] on div at bounding box center [181, 543] width 200 height 2
click at [374, 530] on div at bounding box center [653, 289] width 1176 height 482
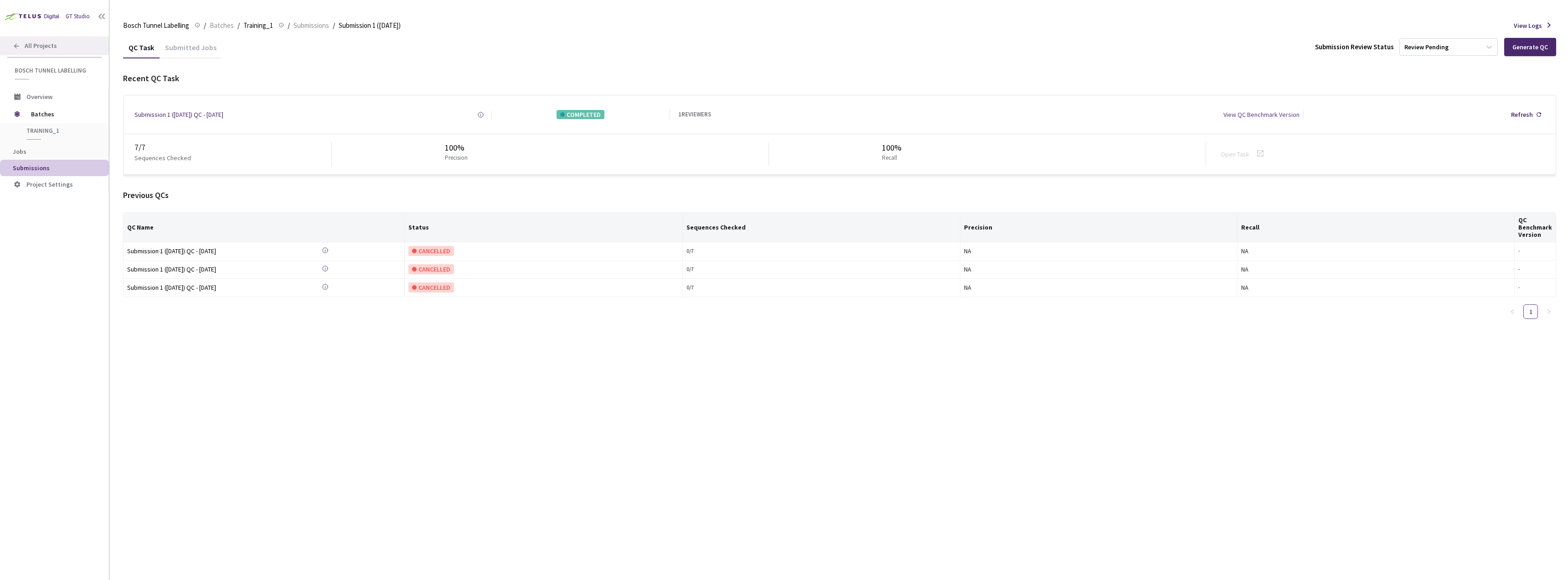
click at [31, 42] on span "All Projects" at bounding box center [41, 46] width 33 height 8
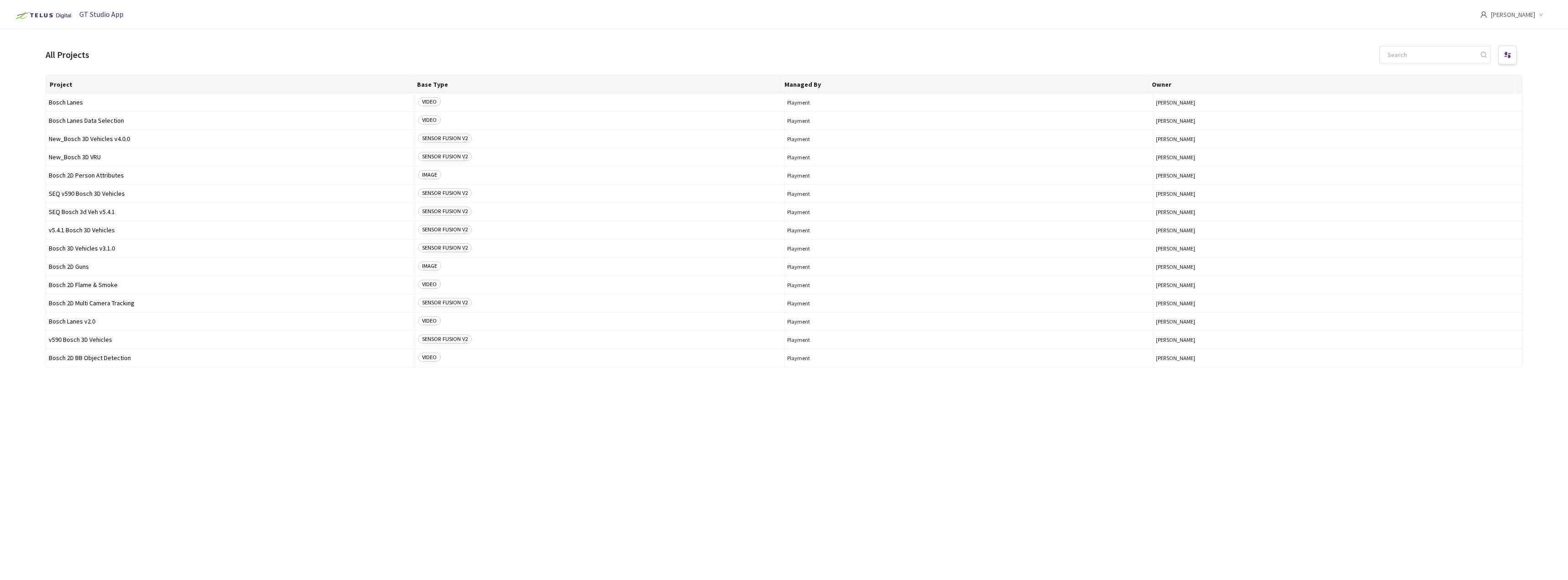
click at [345, 419] on div "Project Base Type Managed By Owner Bosch Lanes VIDEO Playment Deepayan Ghosh Th…" at bounding box center [784, 319] width 1477 height 489
click at [116, 358] on span "Bosch 2D BB Object Detection" at bounding box center [230, 358] width 363 height 7
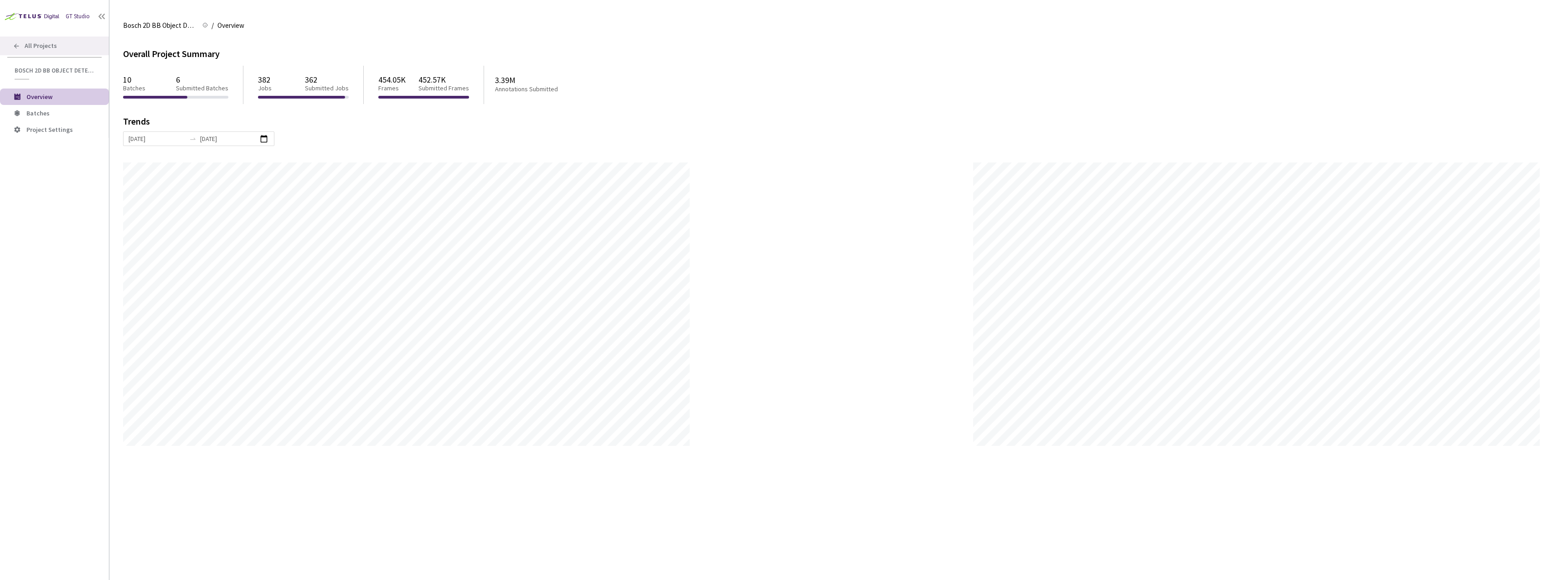
scroll to position [580, 1568]
drag, startPoint x: 39, startPoint y: 45, endPoint x: 37, endPoint y: 30, distance: 15.1
click at [37, 30] on div "GT Studio All Projects Bosch 2D BB Object Detection Bosch 2D BB Object Detectio…" at bounding box center [55, 272] width 109 height 545
click at [54, 116] on span "Batches" at bounding box center [64, 113] width 75 height 8
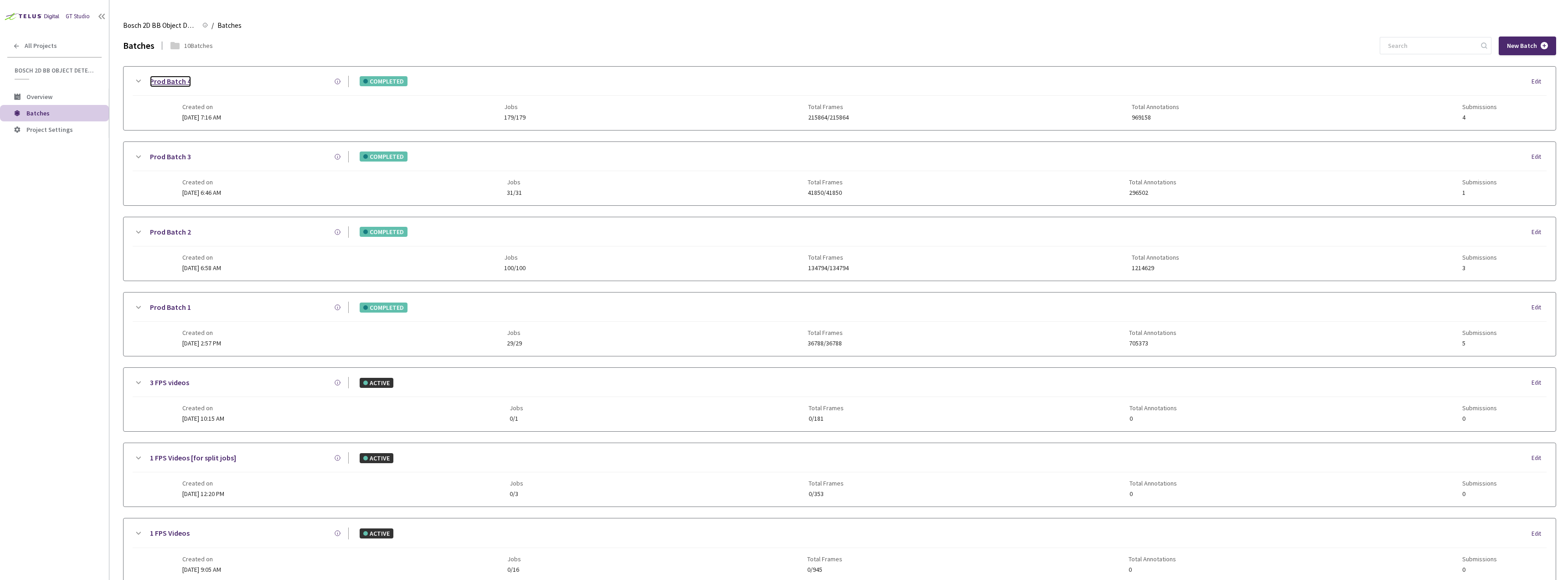
click at [179, 84] on link "Prod Batch 4" at bounding box center [170, 81] width 41 height 11
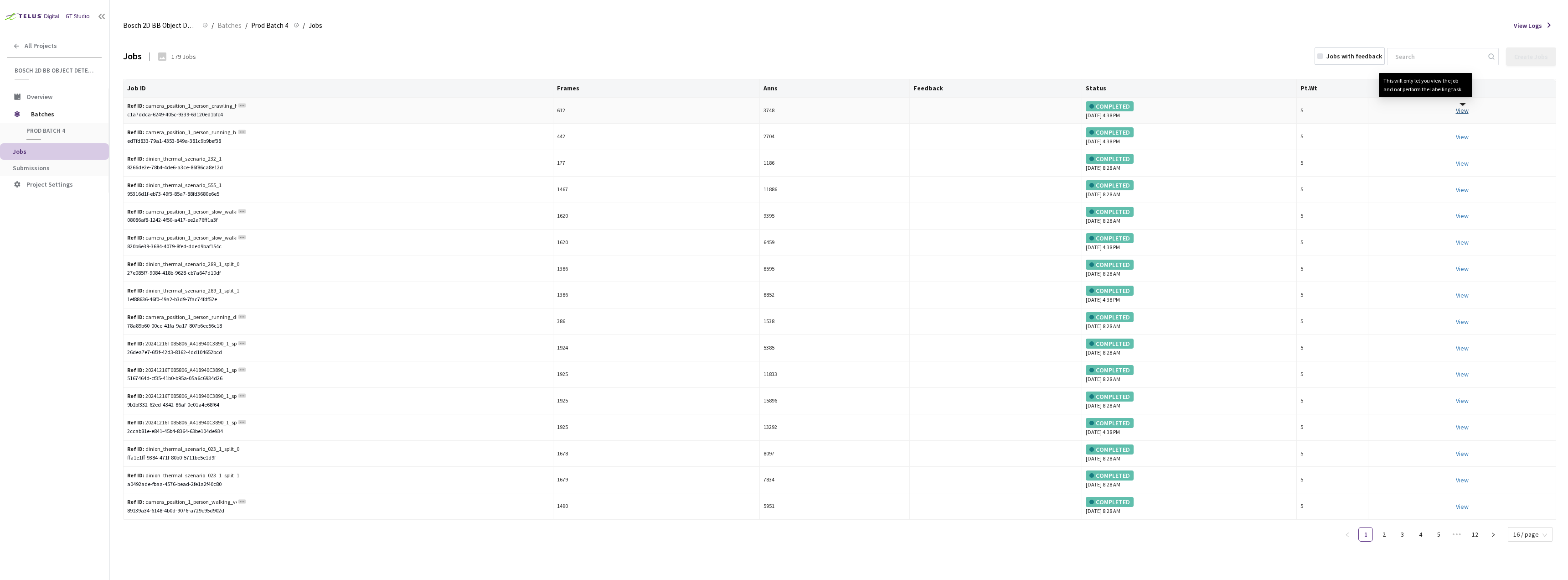
click at [1463, 112] on link "View This will only let you view the job and not perform the labelling task." at bounding box center [1463, 110] width 13 height 8
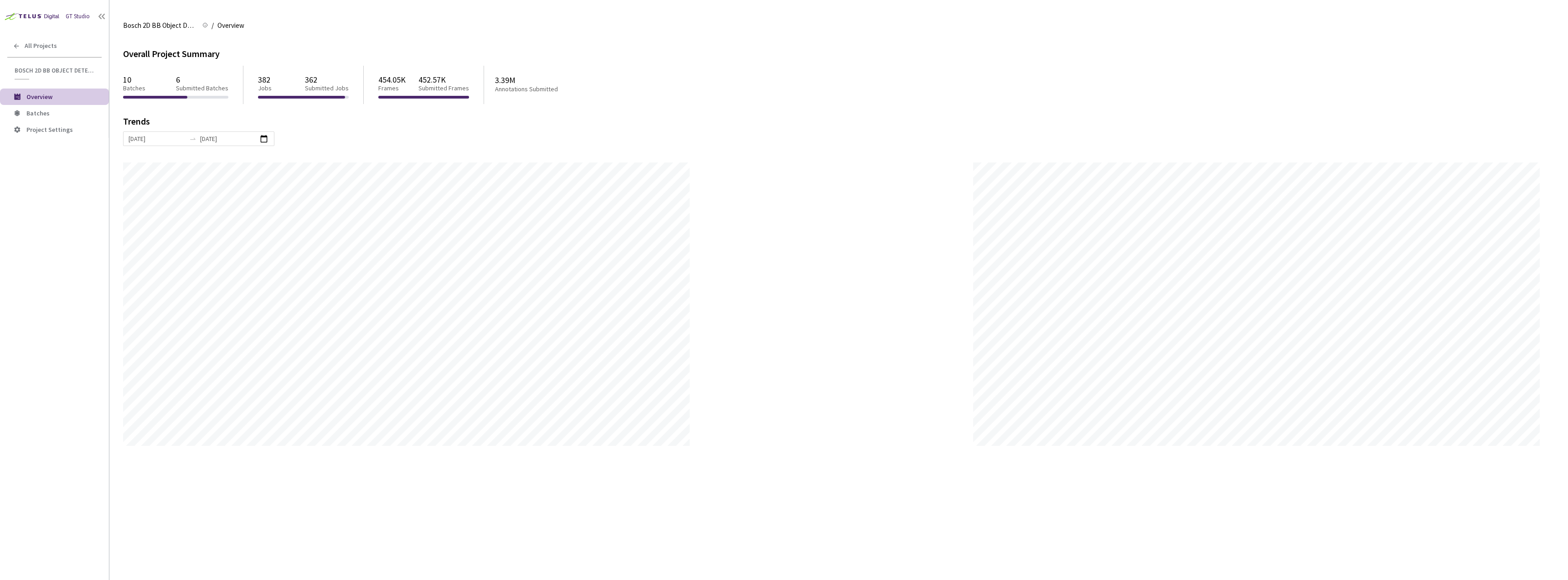
scroll to position [580, 1568]
click at [37, 44] on span "All Projects" at bounding box center [41, 46] width 33 height 8
